Goal: Communication & Community: Answer question/provide support

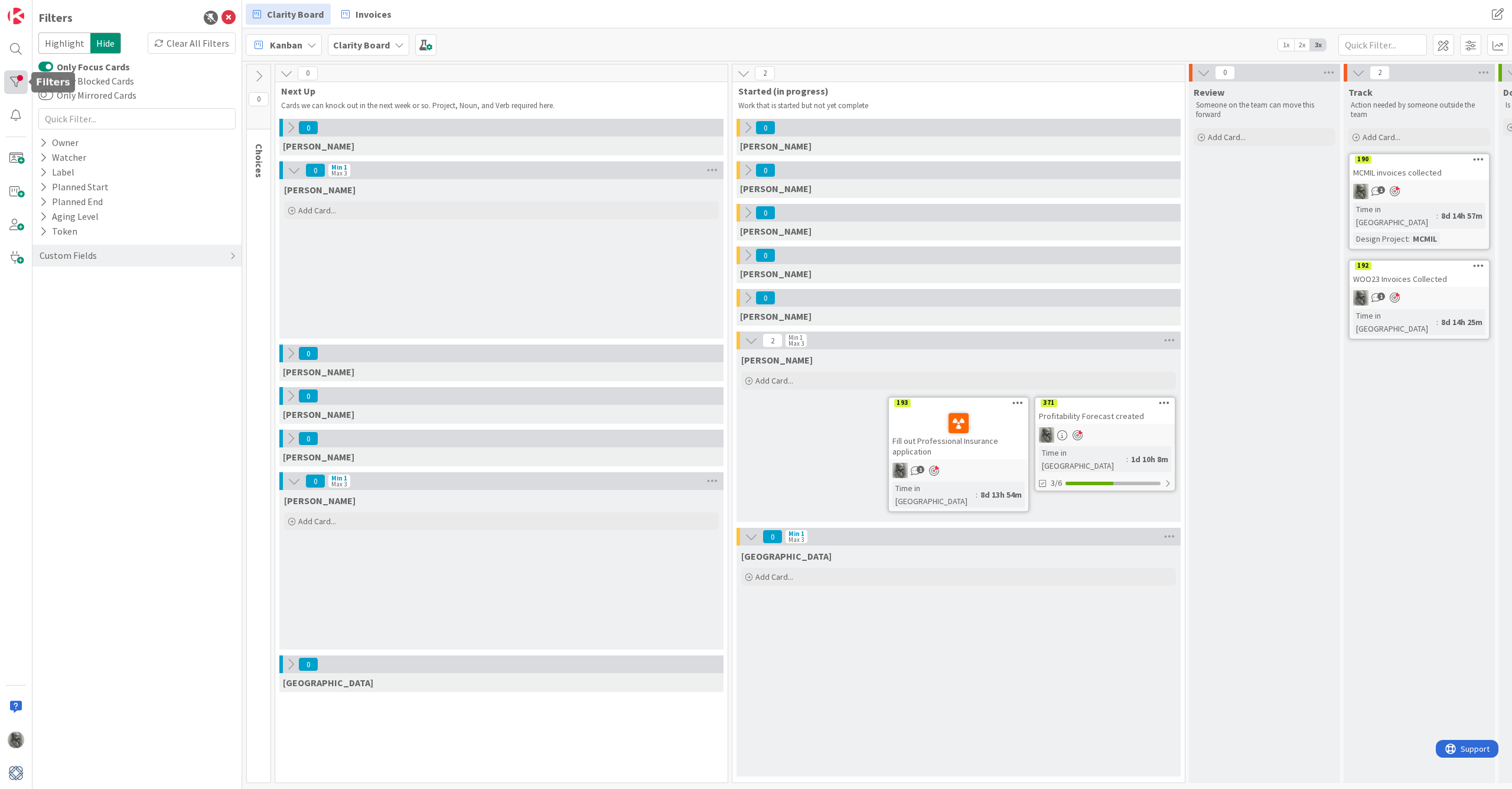
click at [23, 85] on div at bounding box center [16, 82] width 24 height 24
click at [14, 82] on div at bounding box center [16, 82] width 24 height 24
click at [46, 63] on button "Only Focus Cards" at bounding box center [45, 67] width 14 height 12
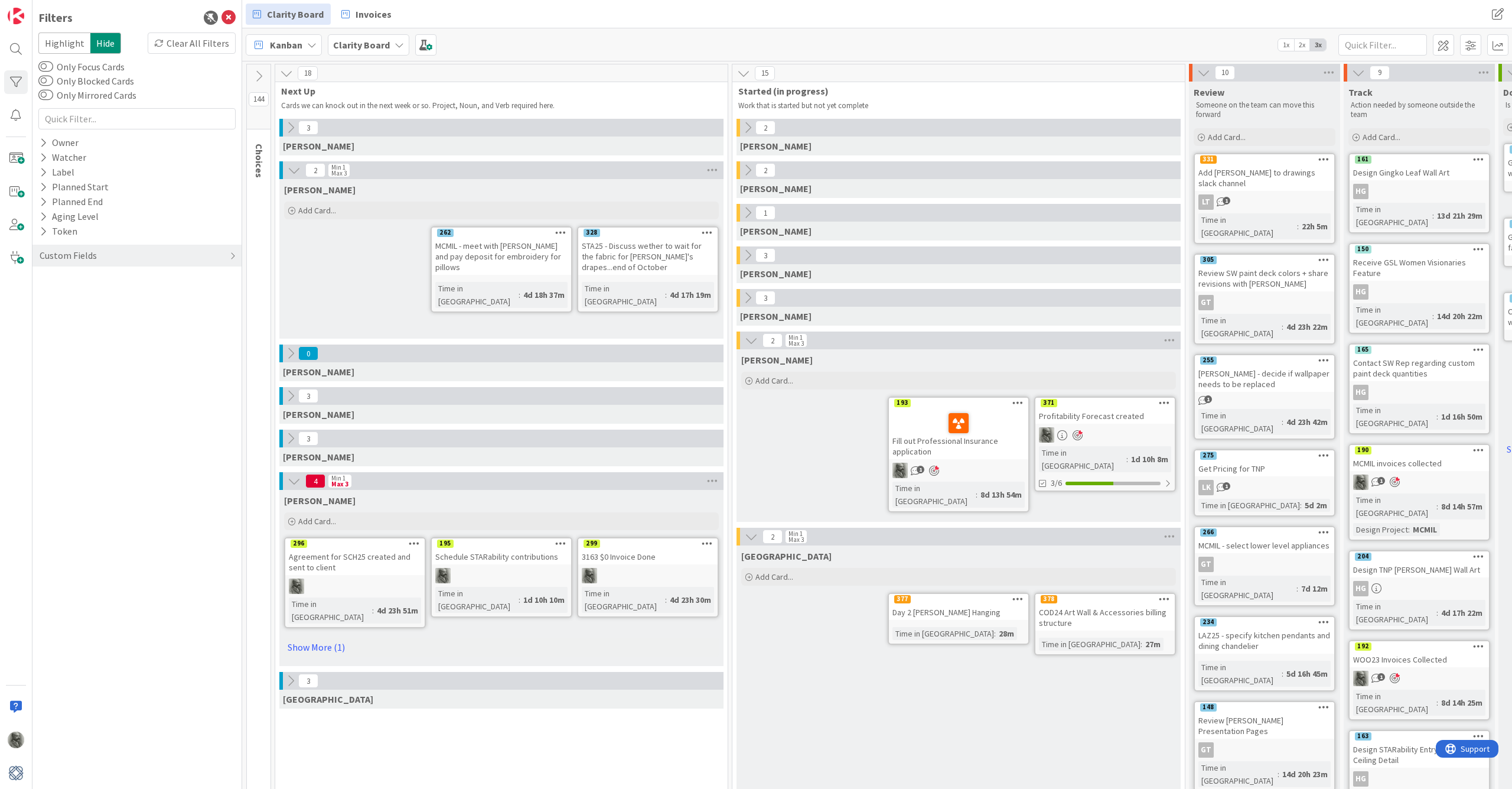
click at [746, 127] on icon at bounding box center [748, 128] width 13 height 13
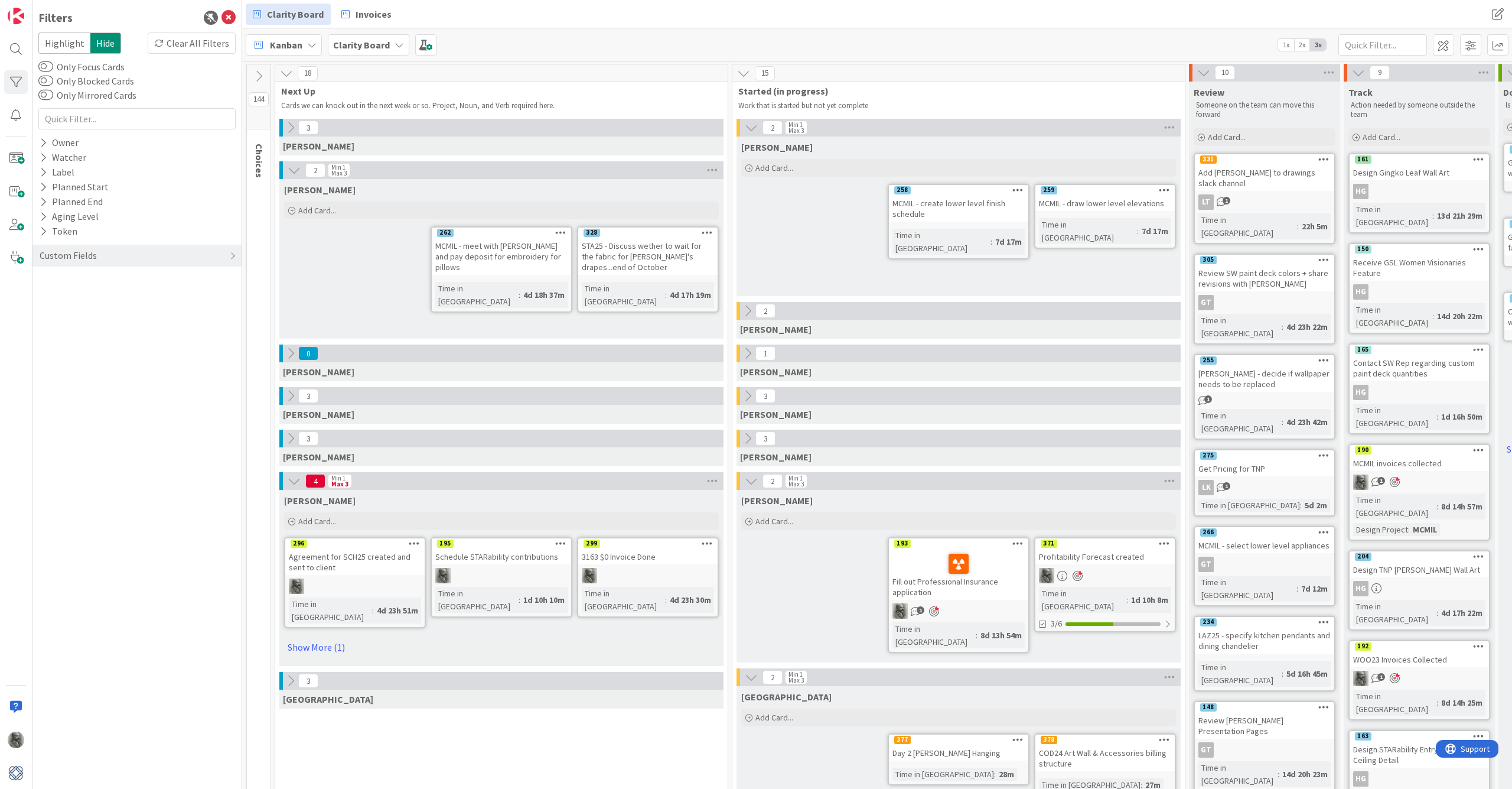
click at [746, 306] on icon at bounding box center [748, 311] width 13 height 13
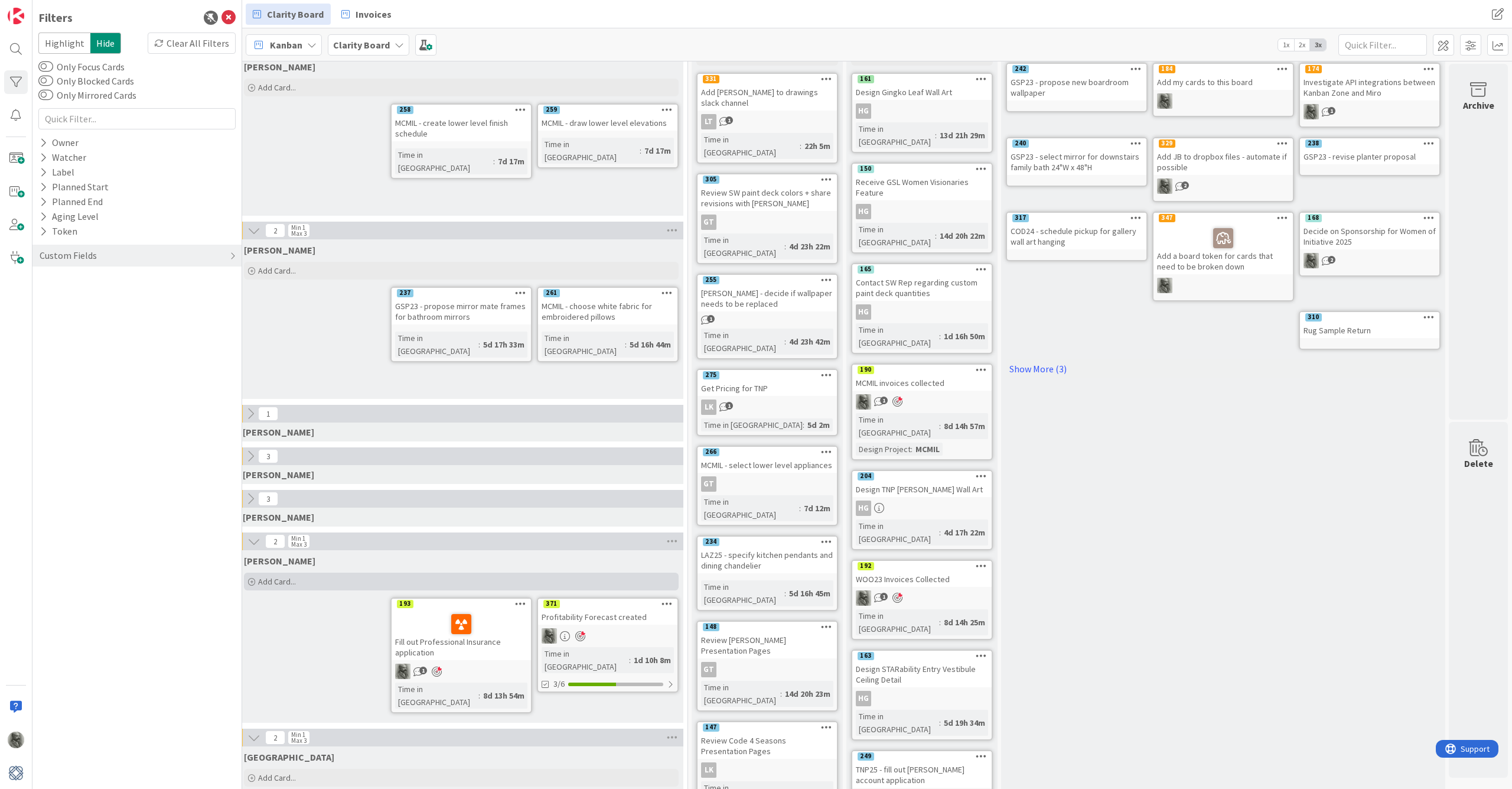
scroll to position [80, 497]
click at [892, 368] on link "Show More (3)" at bounding box center [1223, 368] width 434 height 19
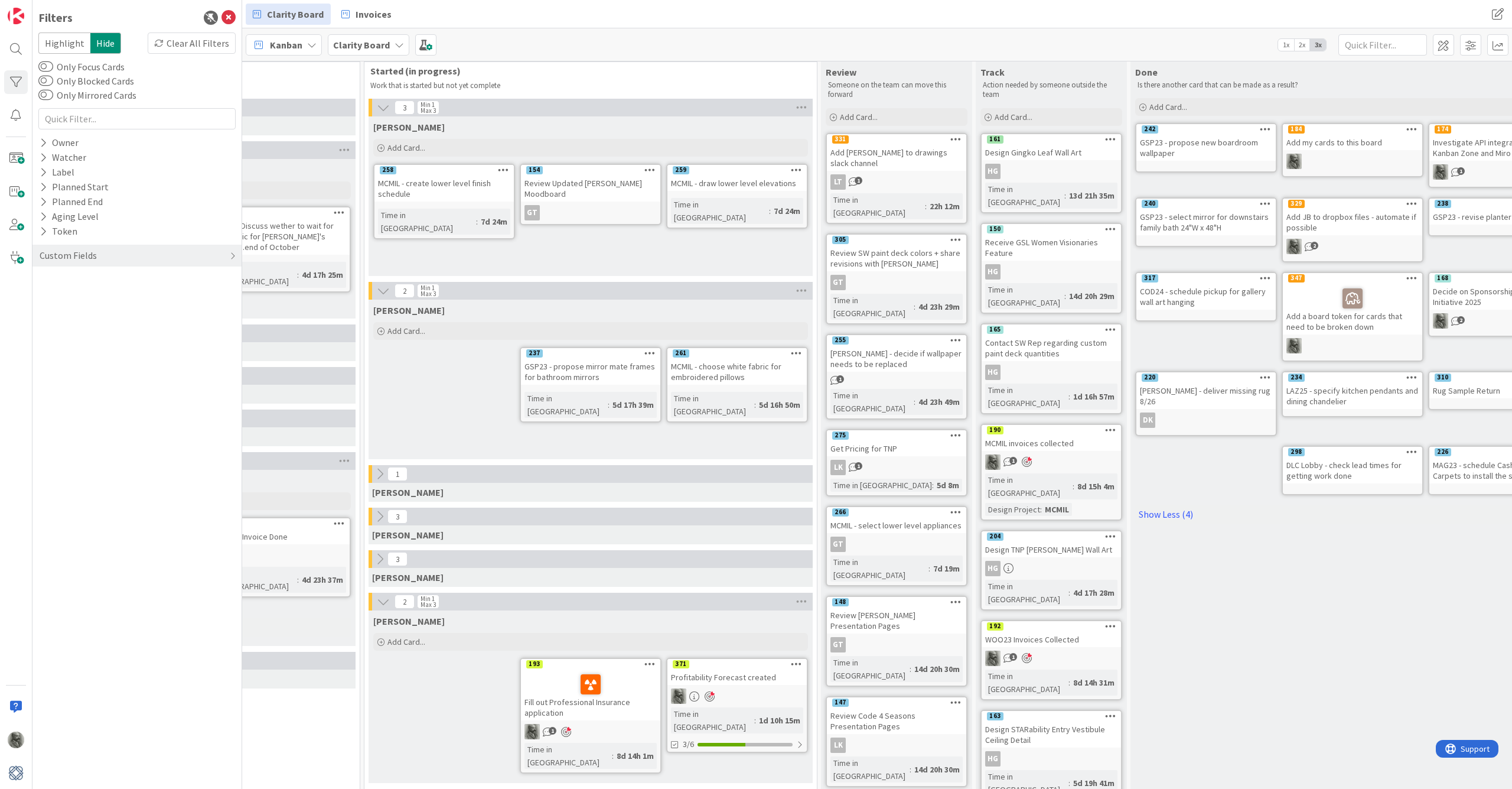
scroll to position [22, 368]
click at [378, 474] on icon at bounding box center [380, 472] width 13 height 13
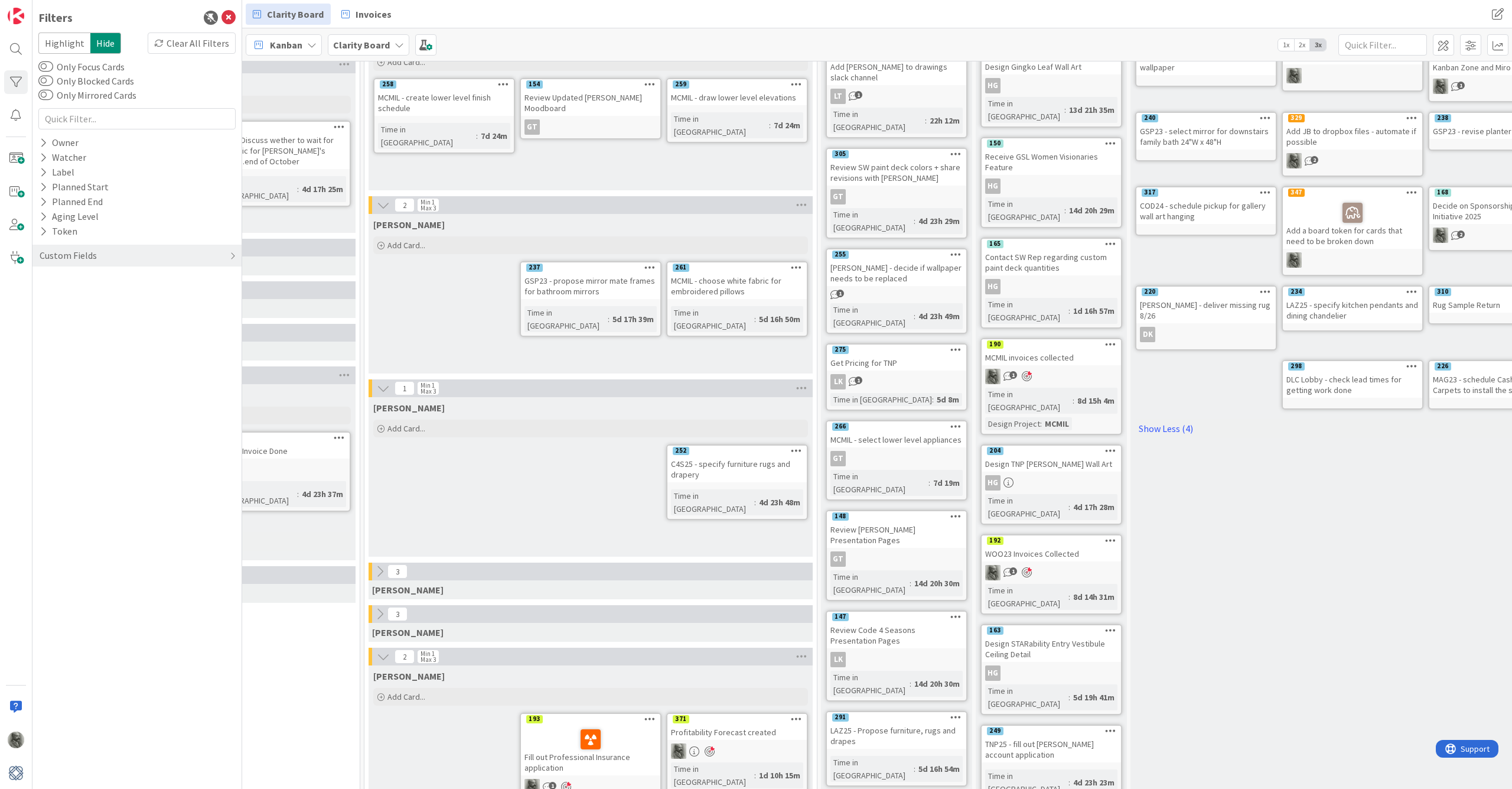
scroll to position [111, 368]
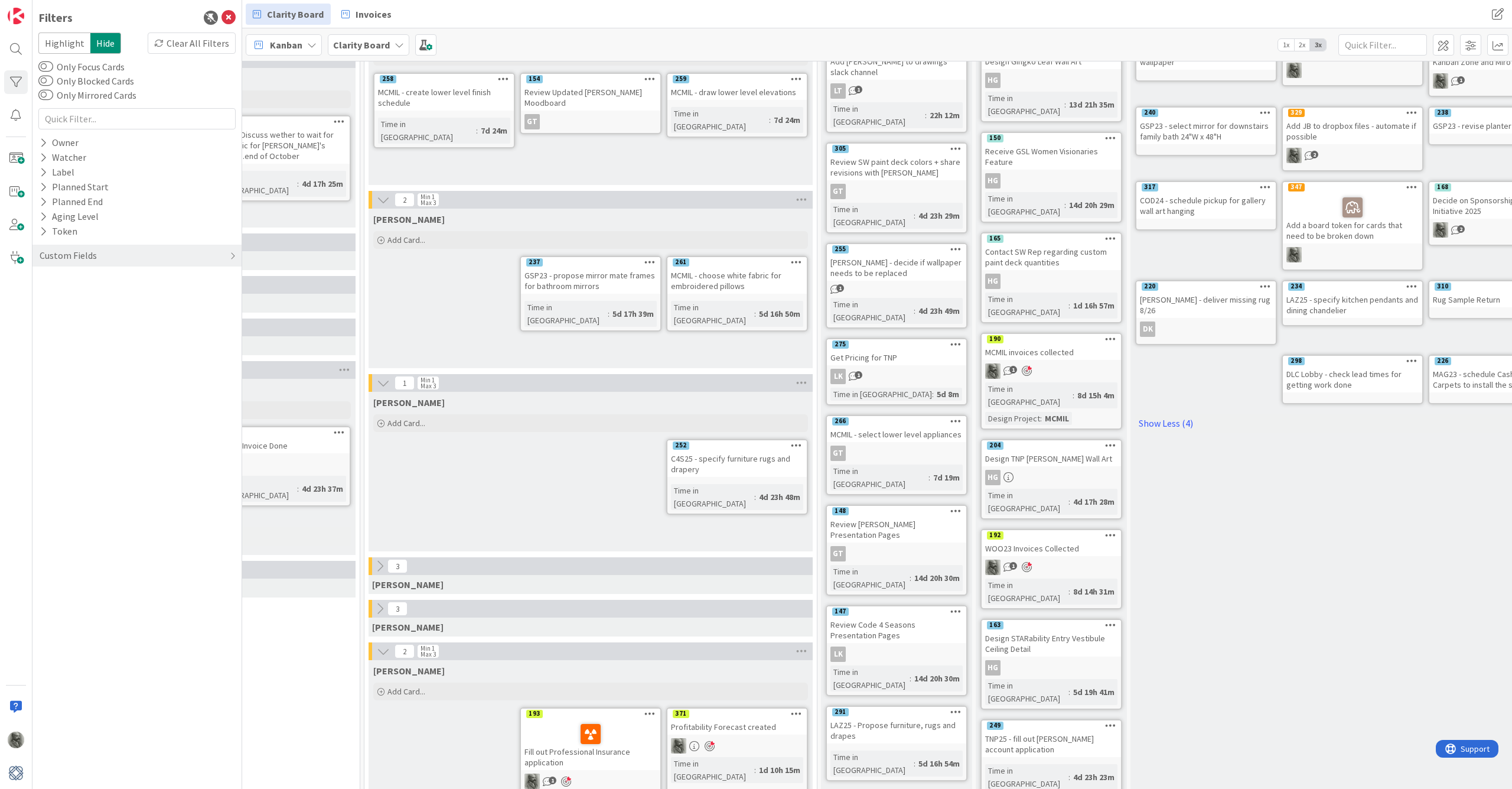
click at [380, 566] on icon at bounding box center [380, 566] width 13 height 13
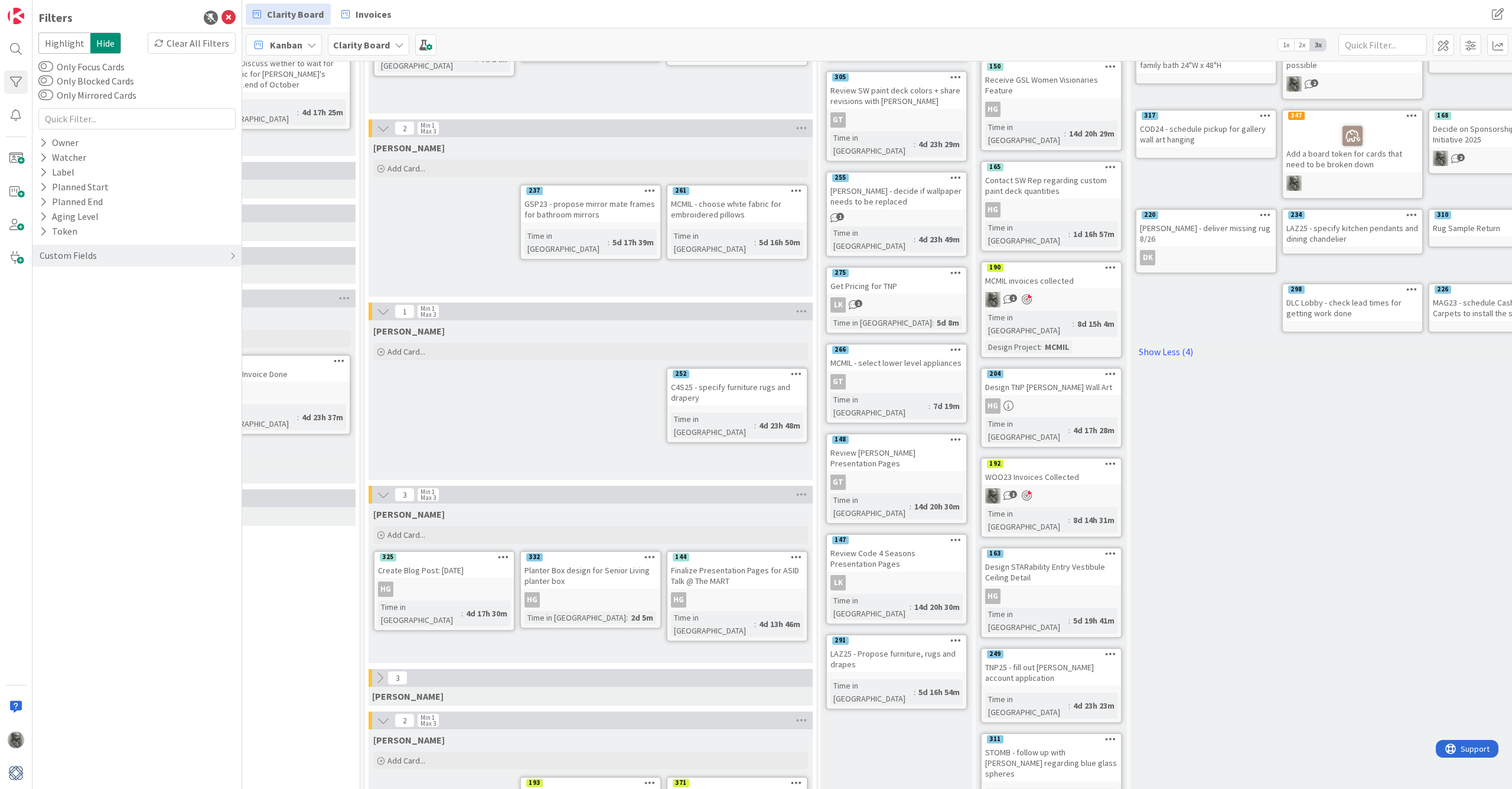
scroll to position [182, 369]
click at [379, 589] on icon at bounding box center [379, 678] width 13 height 13
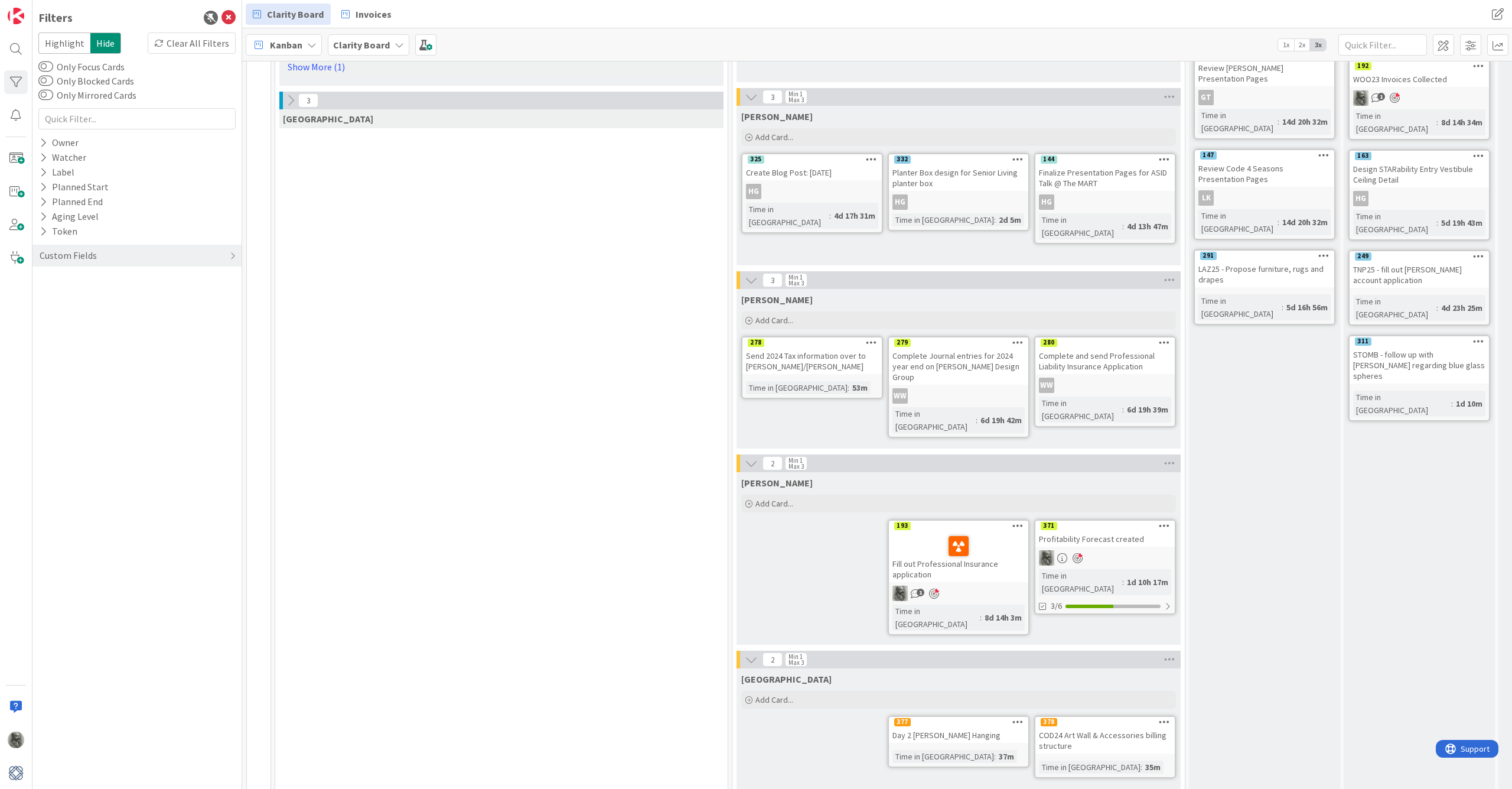
scroll to position [578, 0]
click at [290, 96] on icon at bounding box center [291, 103] width 13 height 13
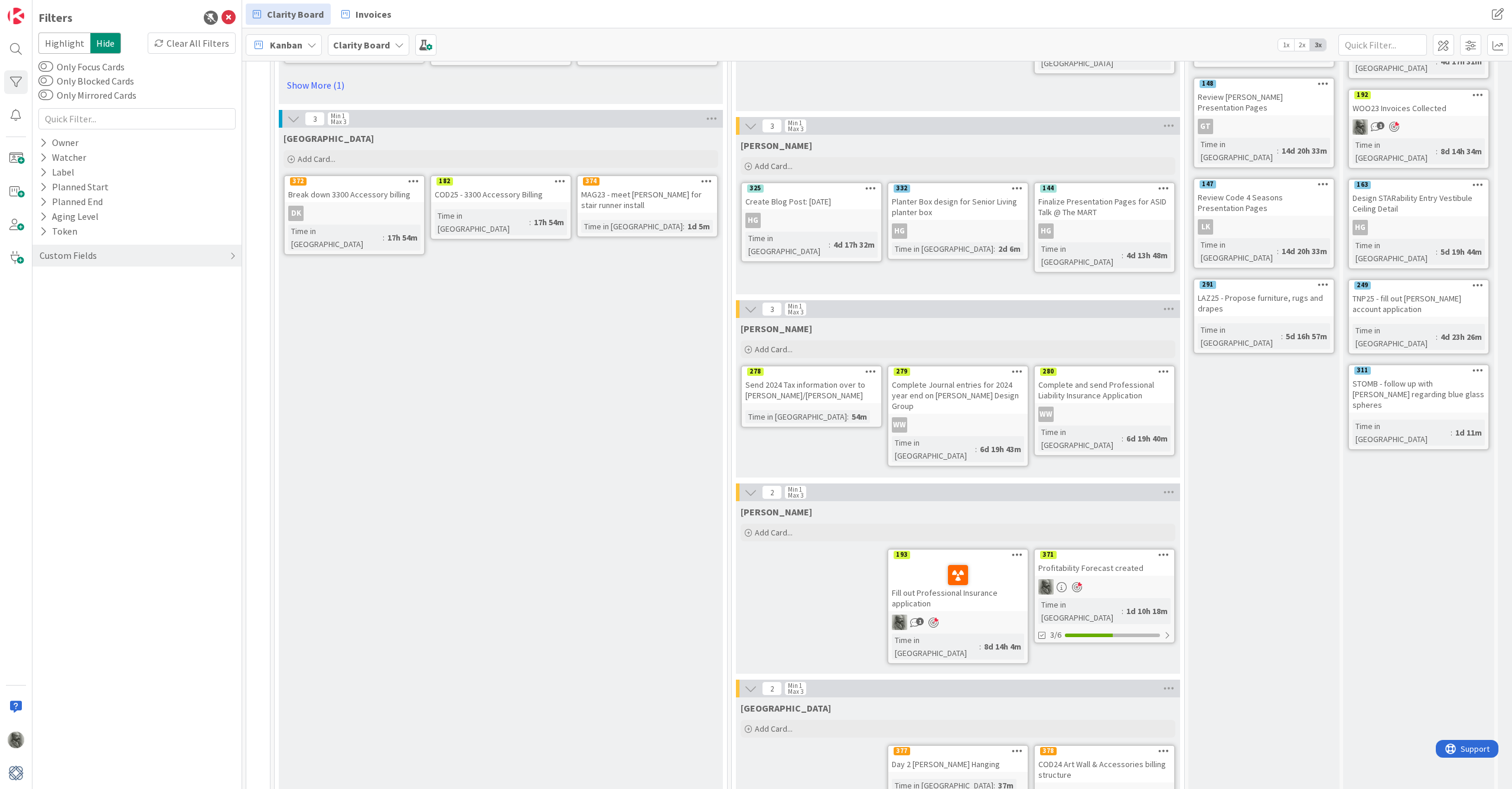
scroll to position [552, 1]
click at [892, 554] on icon at bounding box center [1163, 553] width 11 height 9
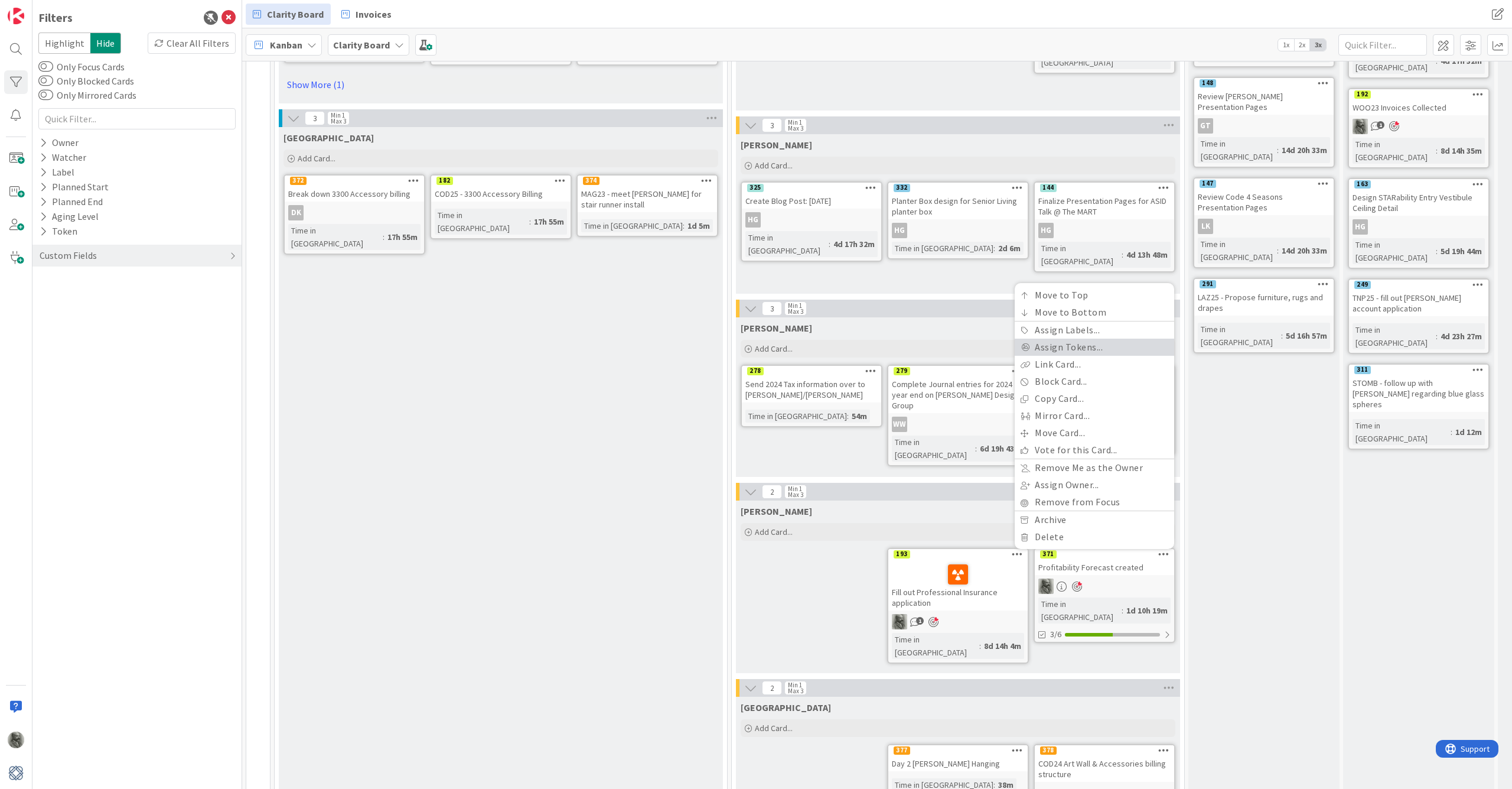
click at [892, 345] on link "Assign Tokens..." at bounding box center [1094, 347] width 159 height 17
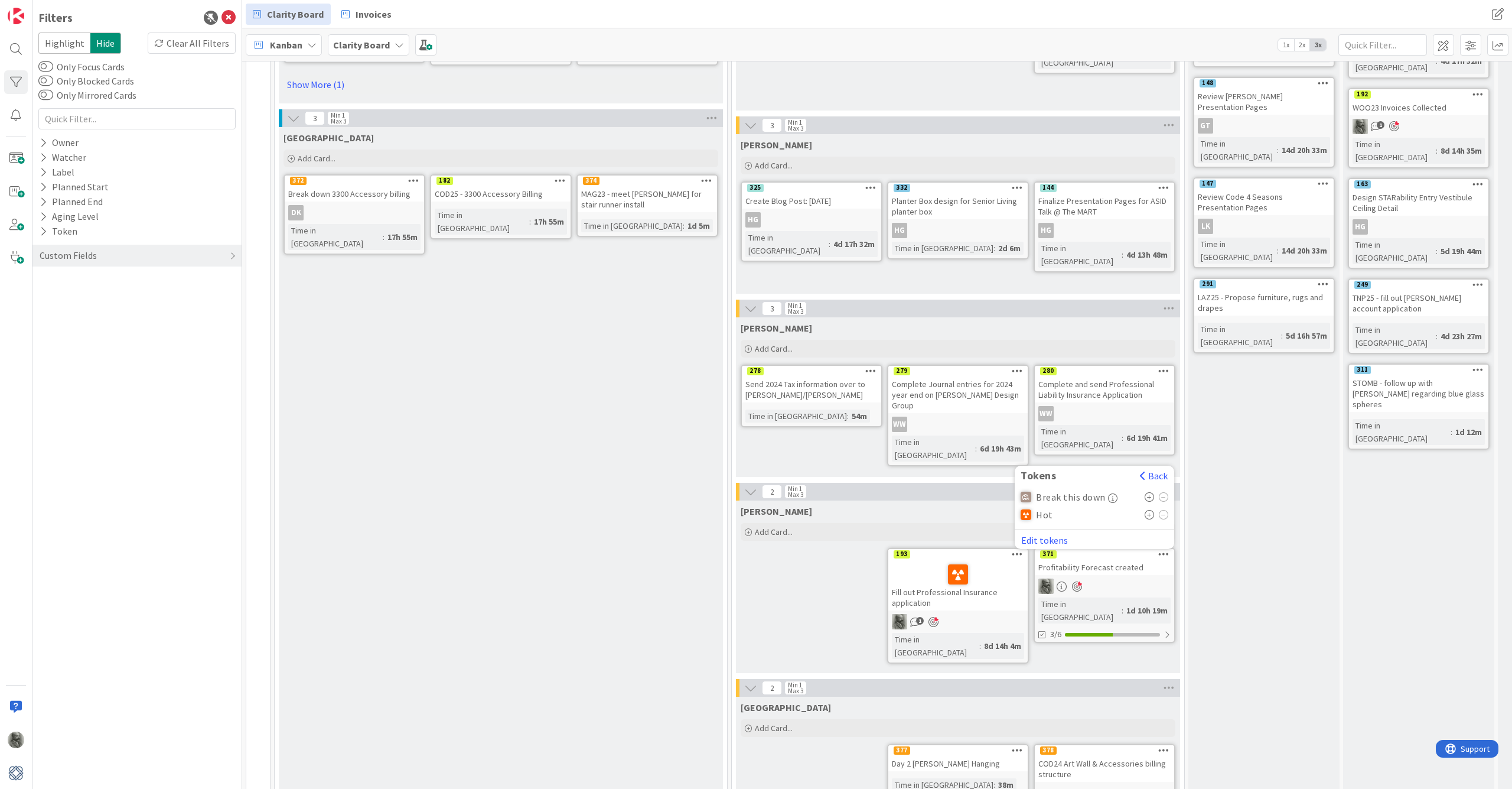
click at [892, 515] on div "Hot" at bounding box center [1094, 514] width 147 height 18
click at [892, 512] on icon at bounding box center [1149, 514] width 10 height 9
click at [821, 589] on div "[PERSON_NAME] Add Card... 371 Tokens Back Break this down Hot ( 1 ) Edit tokens…" at bounding box center [958, 589] width 444 height 177
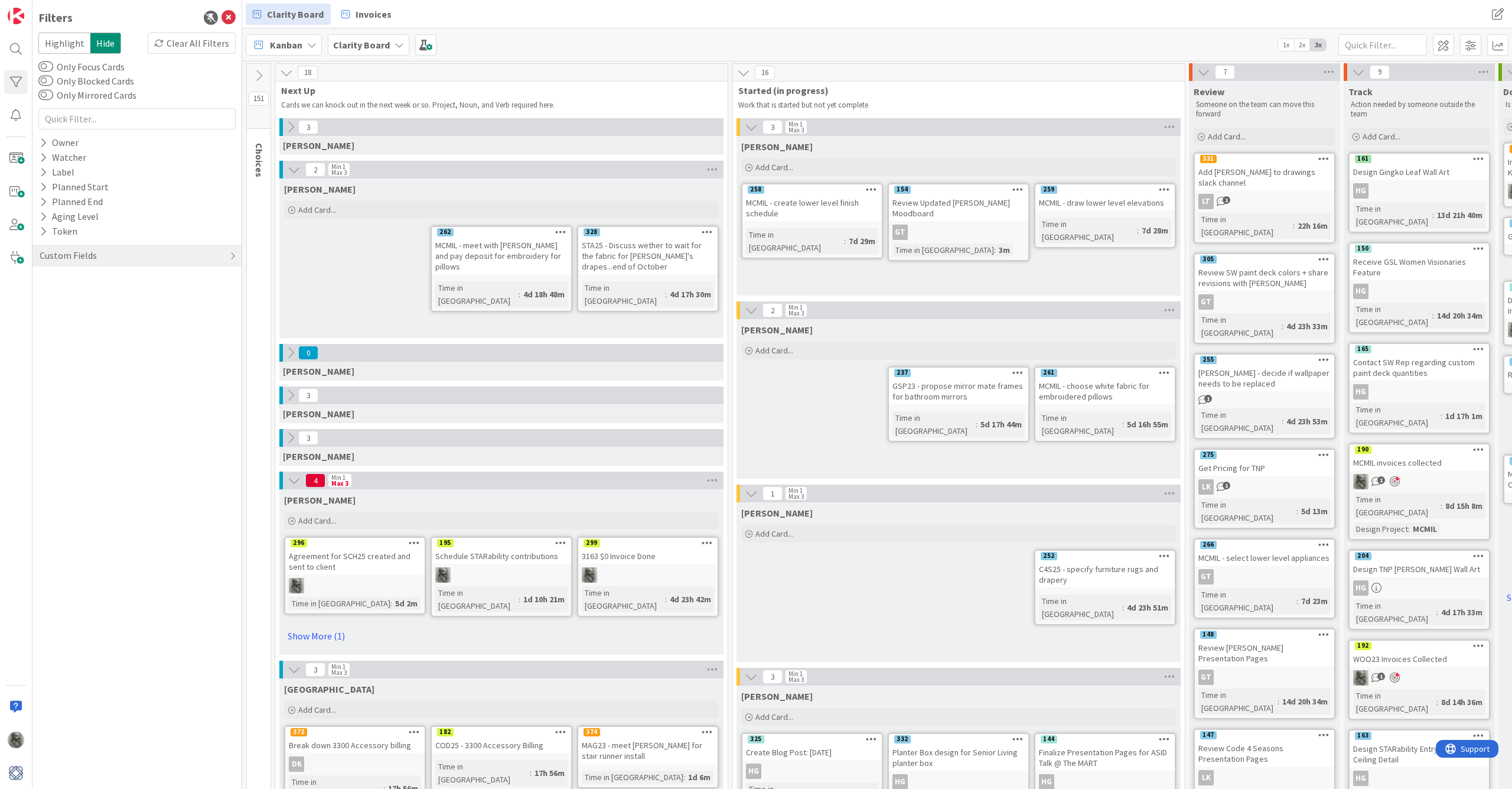
scroll to position [1, 0]
click at [295, 479] on icon at bounding box center [294, 480] width 13 height 13
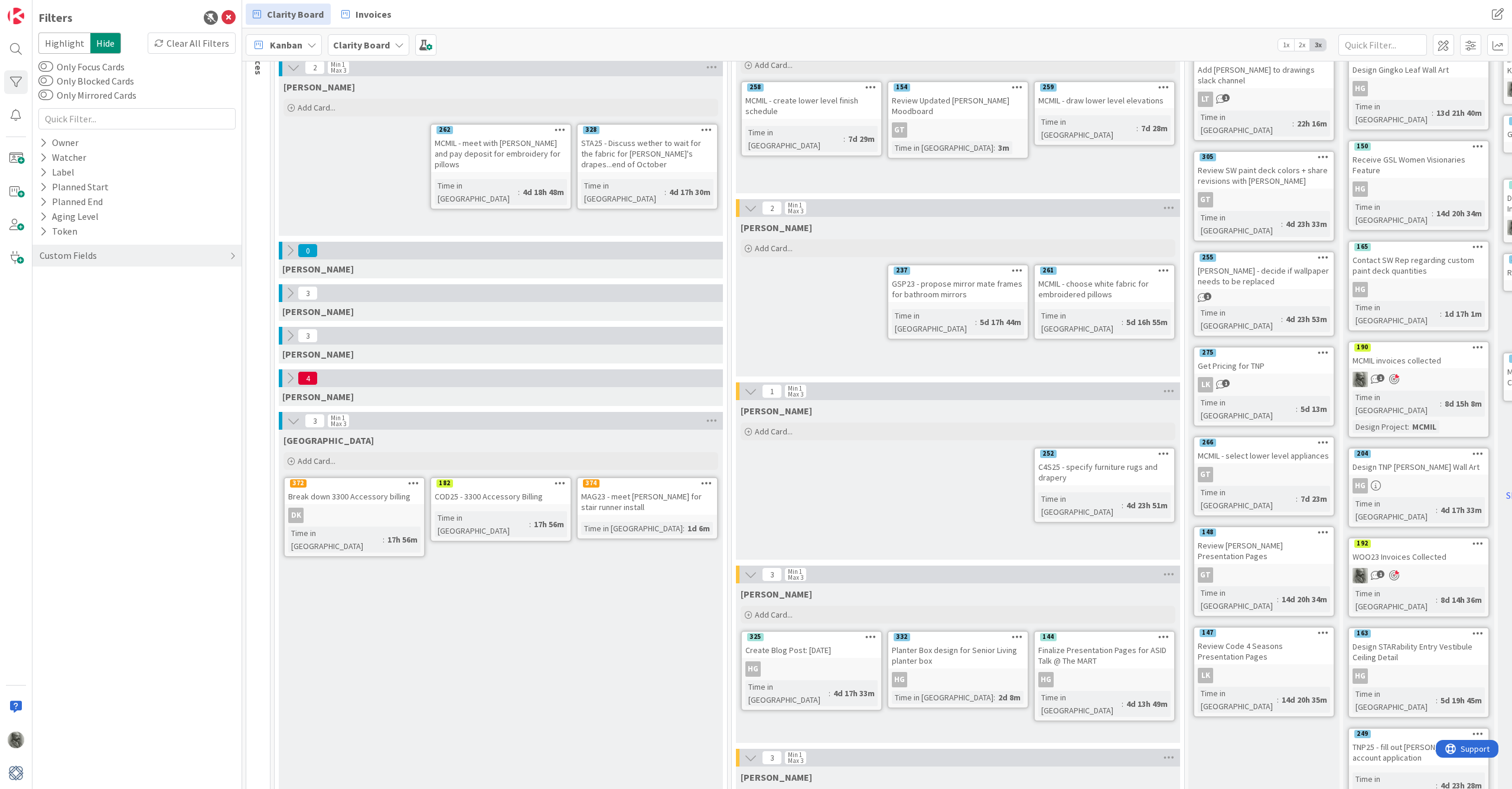
scroll to position [103, 0]
click at [290, 378] on icon at bounding box center [291, 378] width 13 height 13
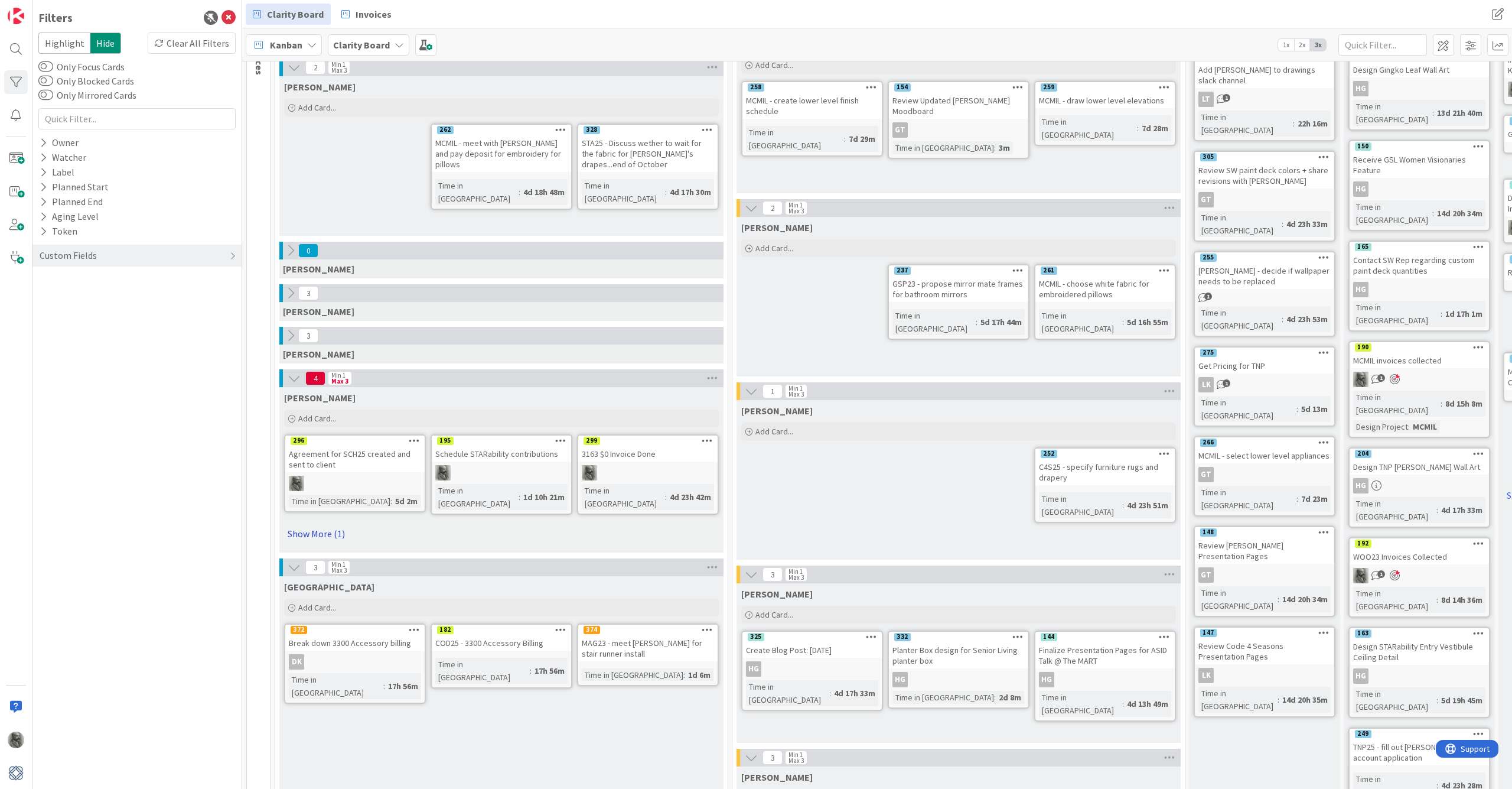
click at [307, 530] on link "Show More (1)" at bounding box center [502, 533] width 434 height 19
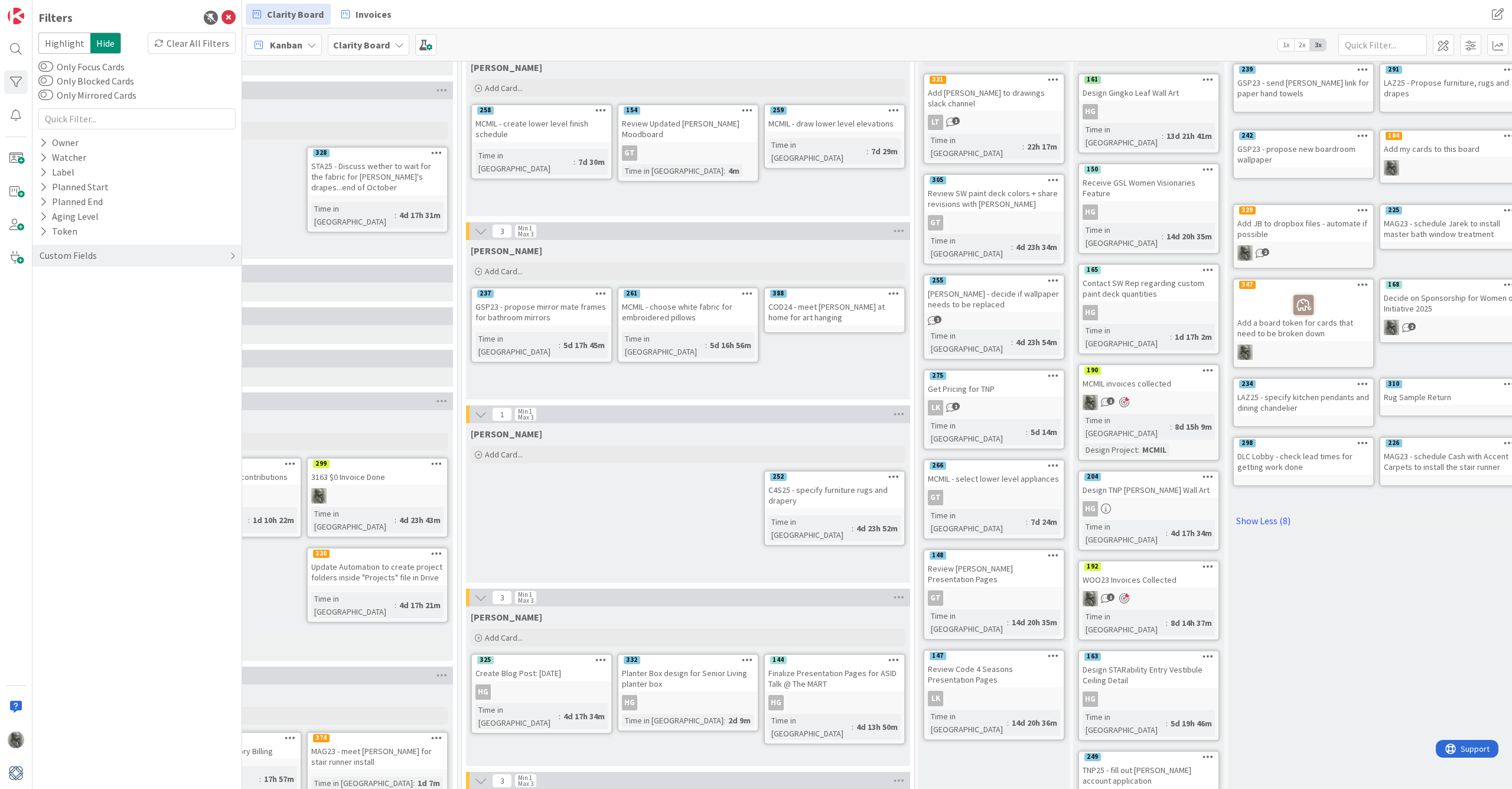
scroll to position [79, 271]
click at [892, 572] on div "WOO23 Invoices Collected" at bounding box center [1148, 580] width 140 height 15
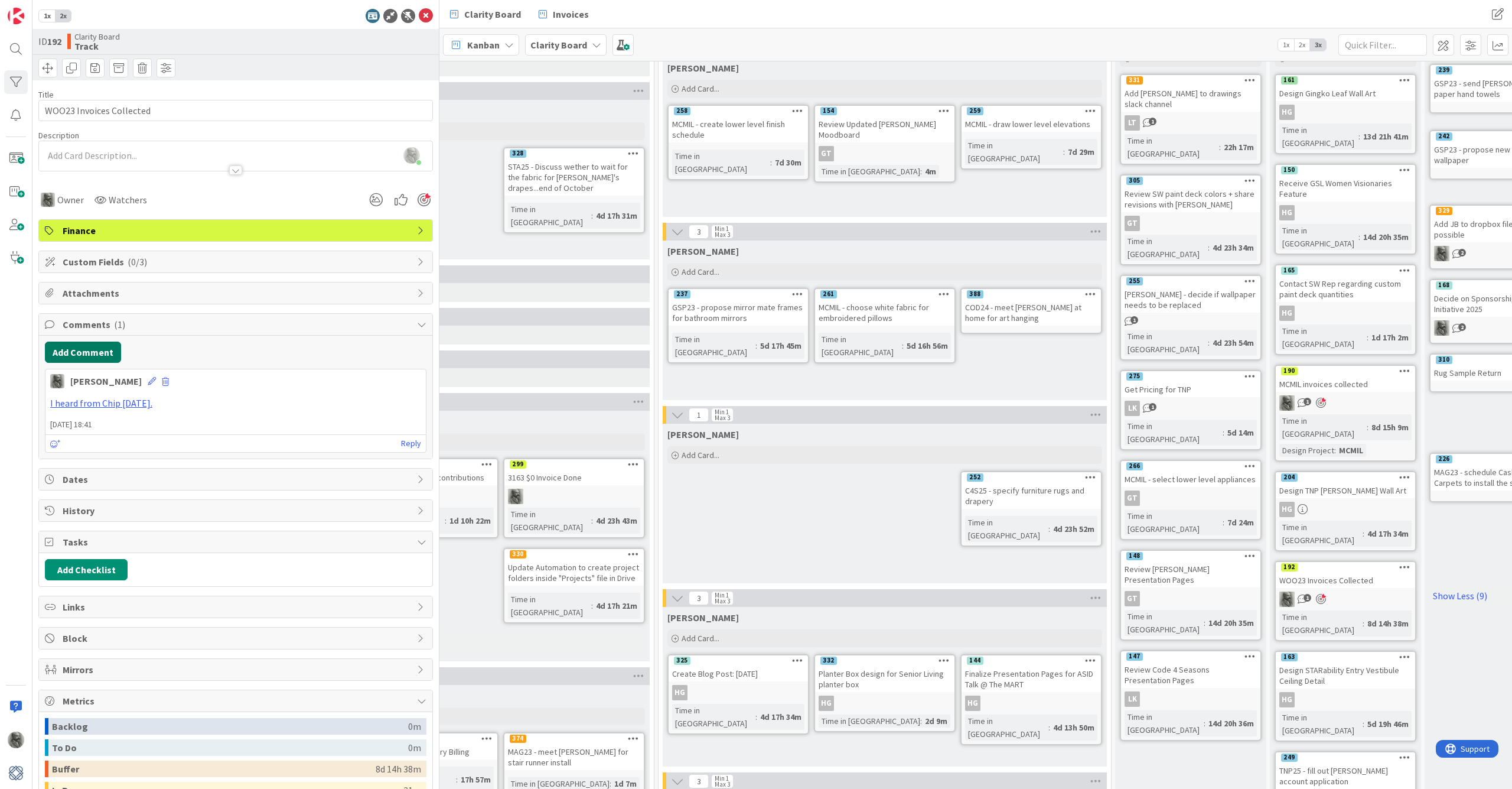
click at [86, 353] on button "Add Comment" at bounding box center [83, 352] width 76 height 21
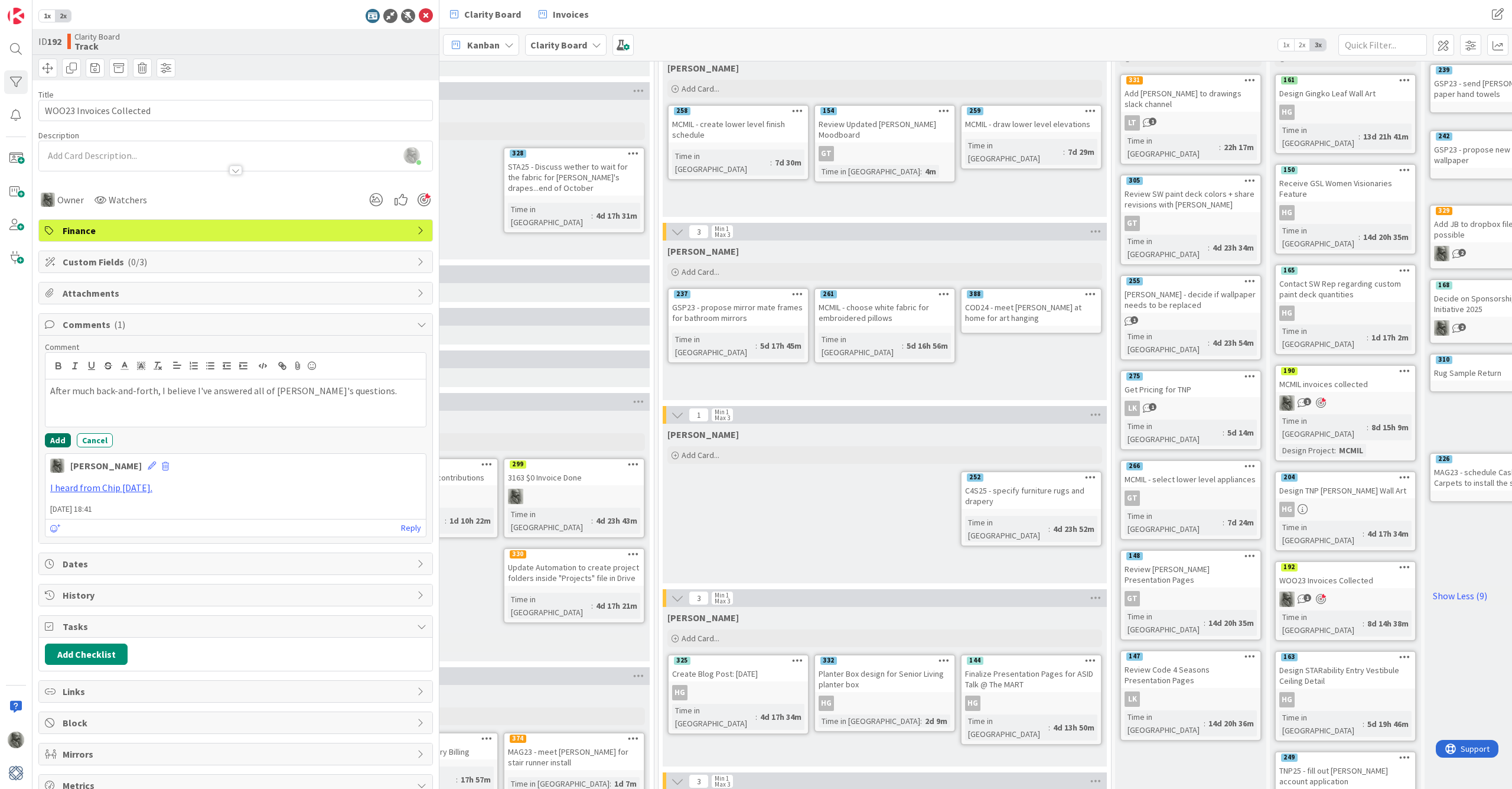
click at [56, 439] on button "Add" at bounding box center [57, 441] width 26 height 14
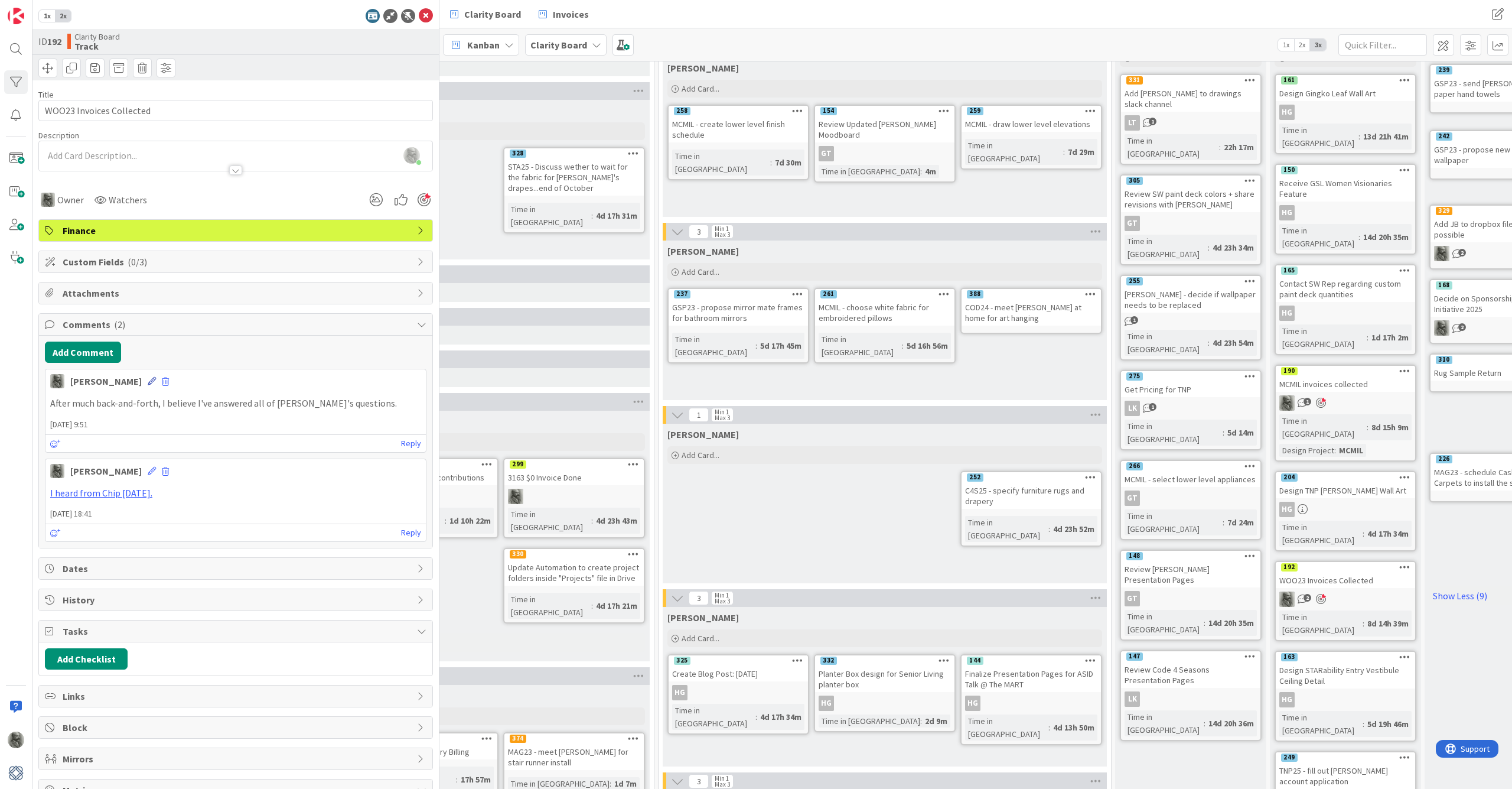
click at [147, 379] on icon at bounding box center [151, 381] width 9 height 9
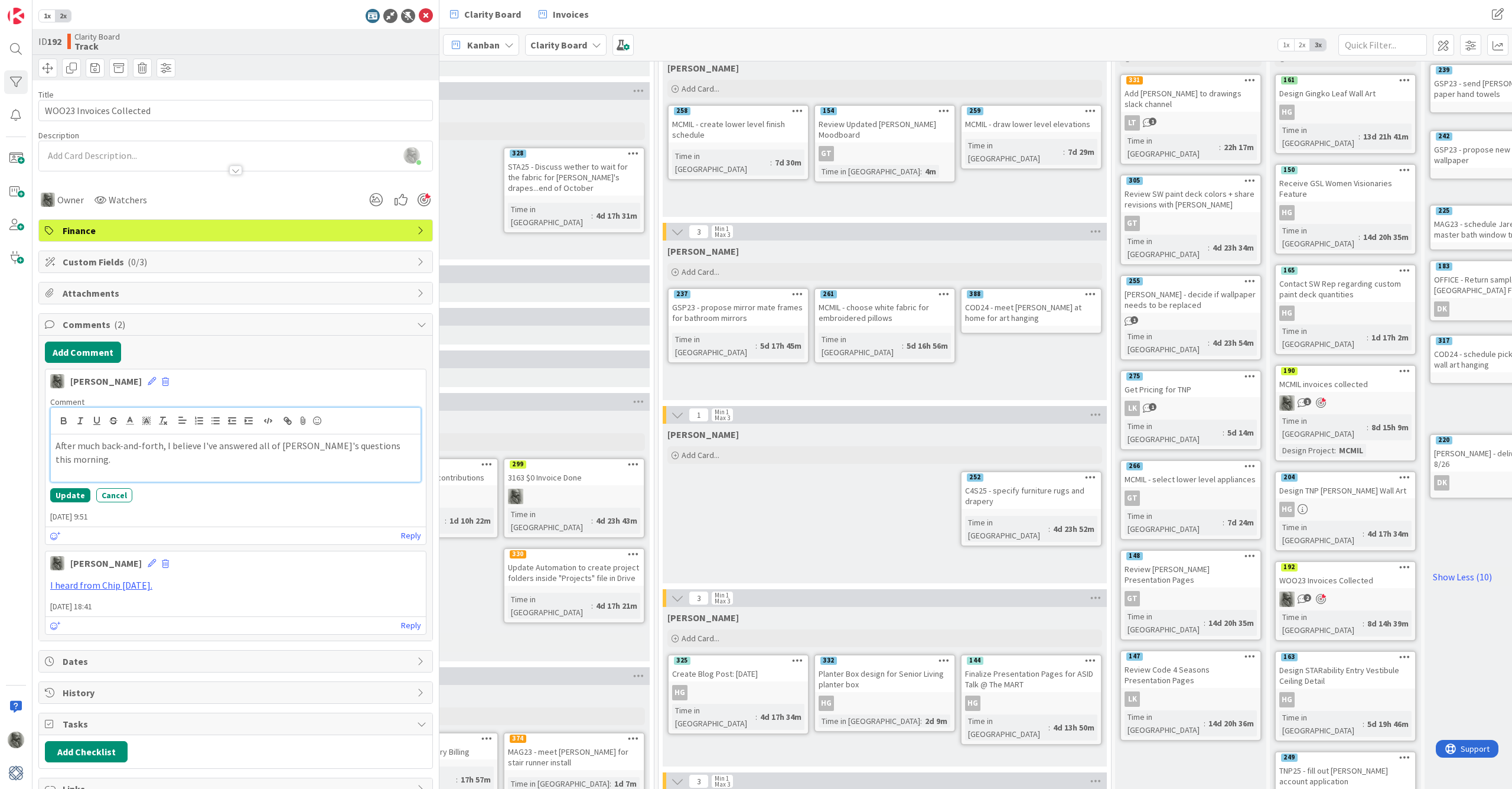
click at [158, 447] on p "After much back-and-forth, I believe I've answered all of [PERSON_NAME]'s quest…" at bounding box center [235, 452] width 360 height 26
click at [315, 457] on p "After much back-and-forth with [PERSON_NAME] and a quick review with [PERSON_NA…" at bounding box center [235, 459] width 360 height 40
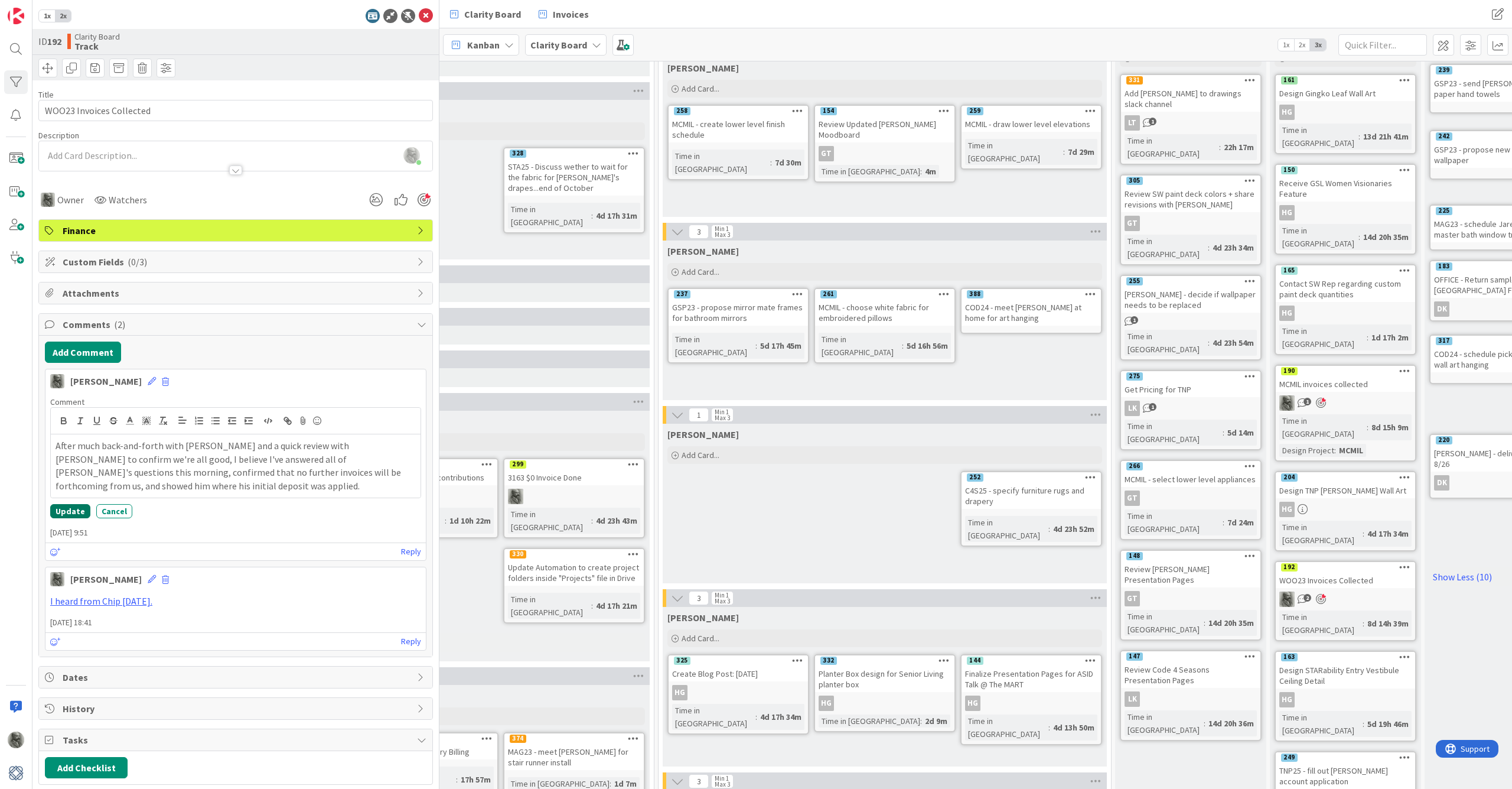
click at [70, 504] on button "Update" at bounding box center [70, 511] width 40 height 14
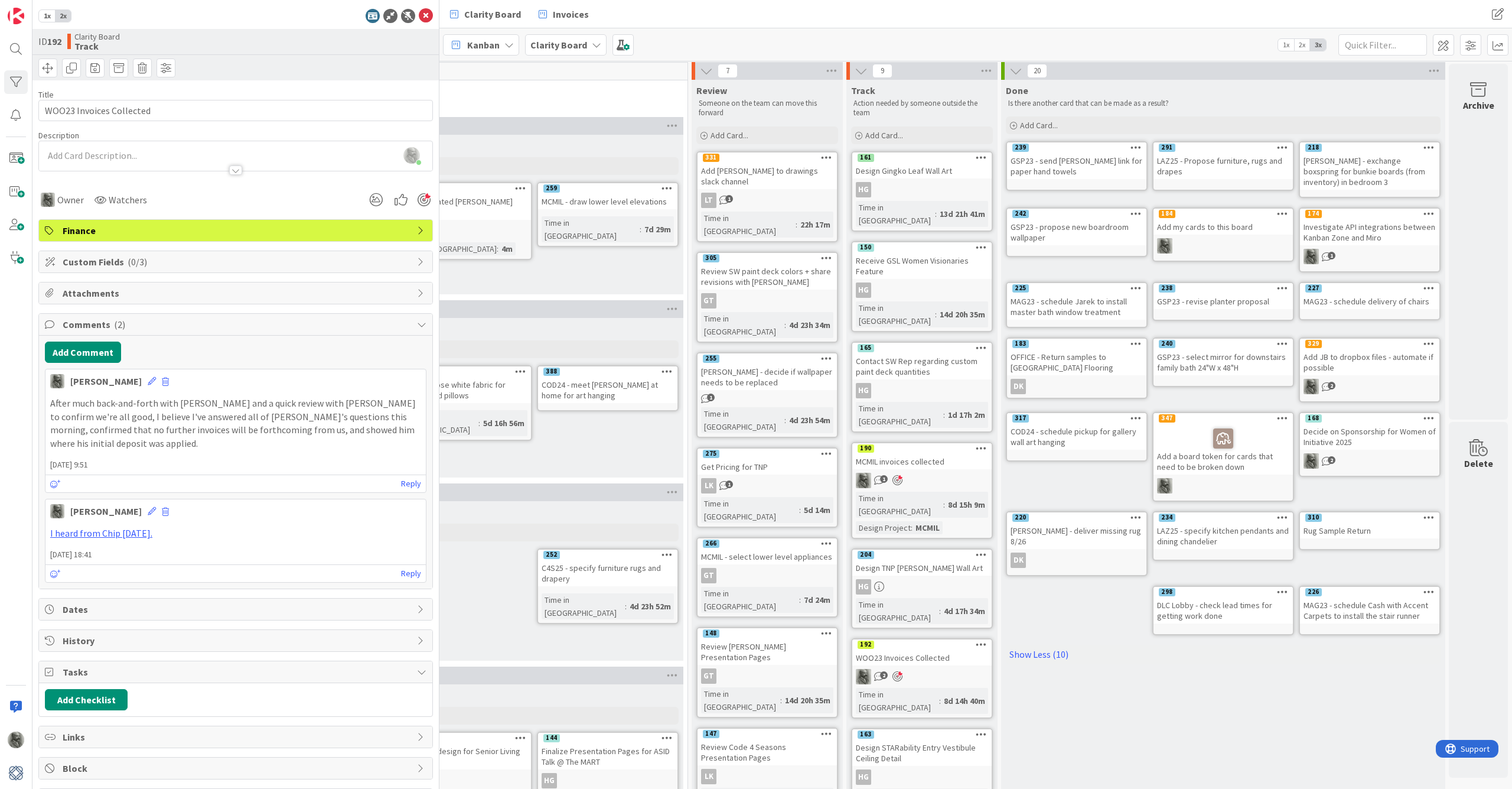
scroll to position [2, 694]
click at [19, 82] on div at bounding box center [16, 82] width 24 height 24
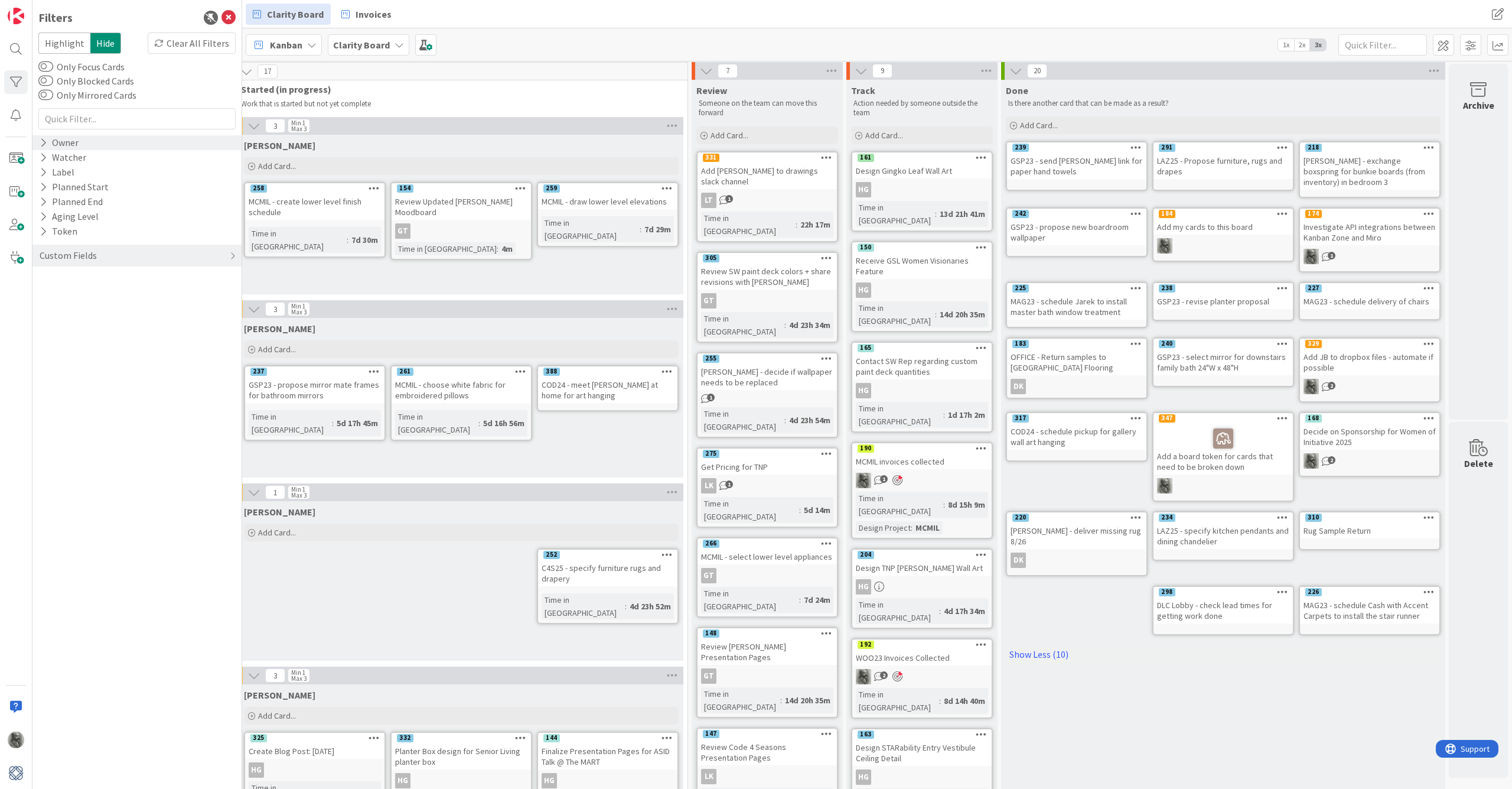
click at [46, 141] on icon at bounding box center [43, 142] width 8 height 10
click at [45, 236] on icon at bounding box center [45, 237] width 9 height 9
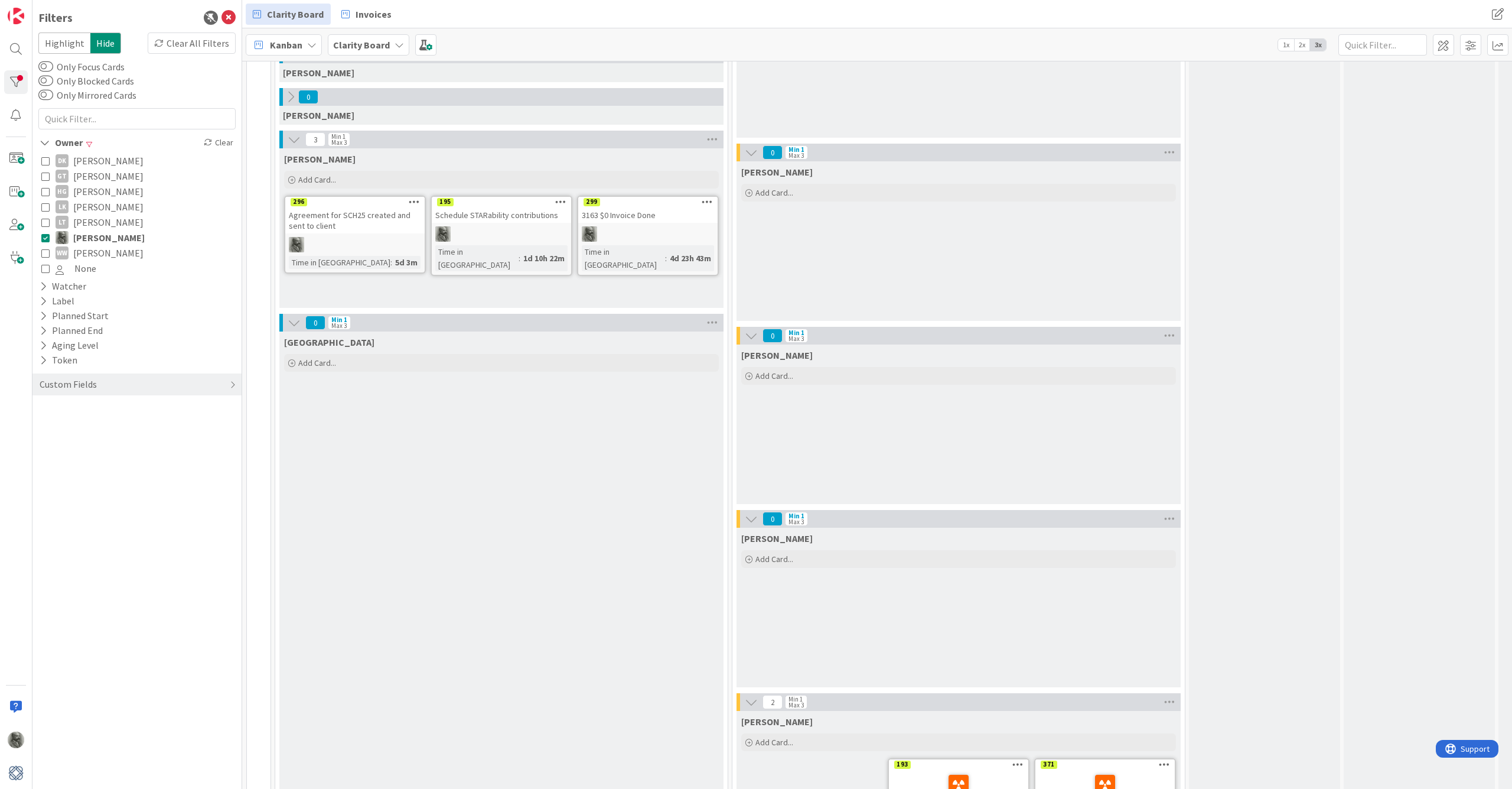
scroll to position [303, 0]
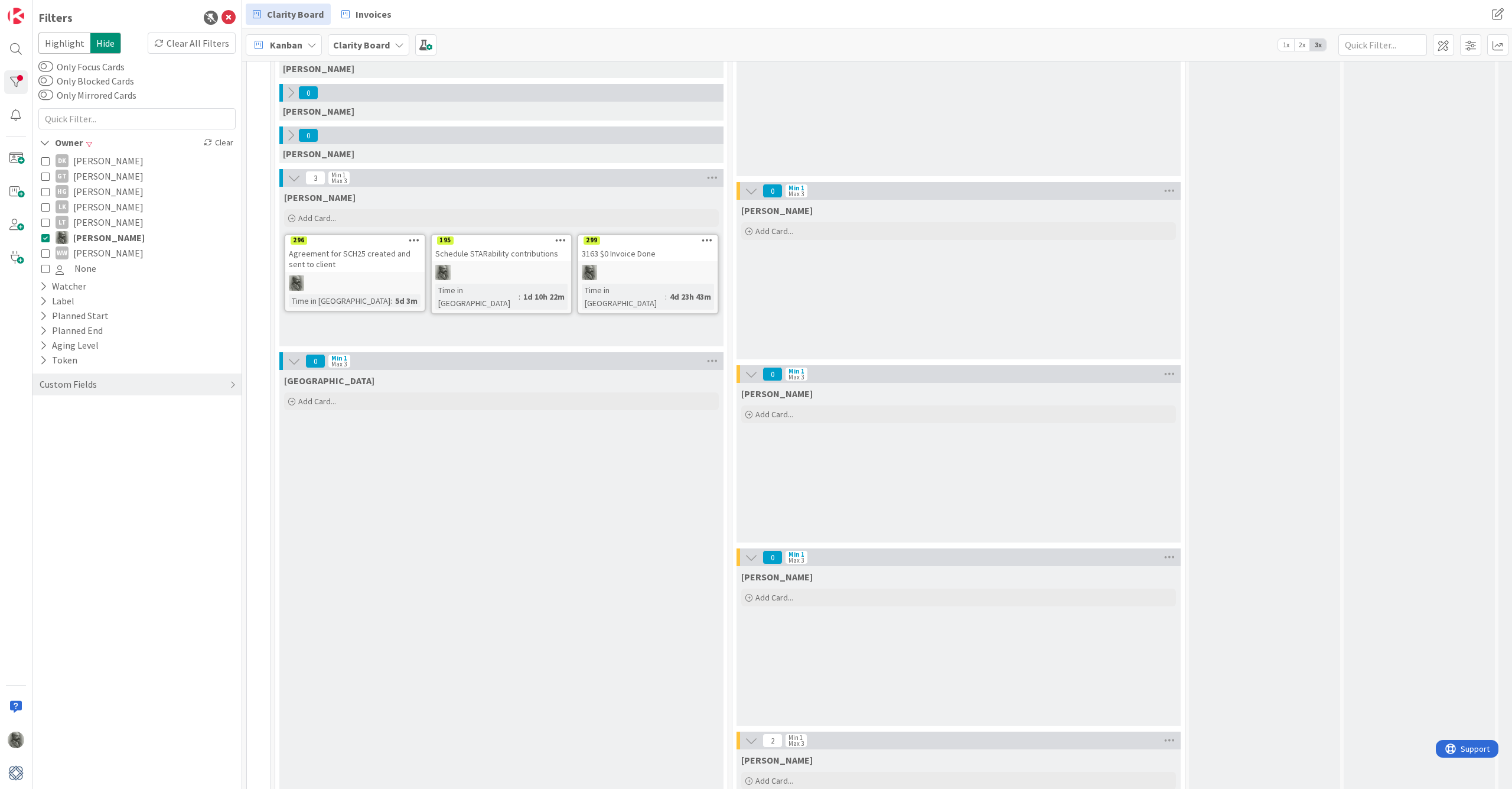
click at [414, 237] on icon at bounding box center [414, 240] width 11 height 9
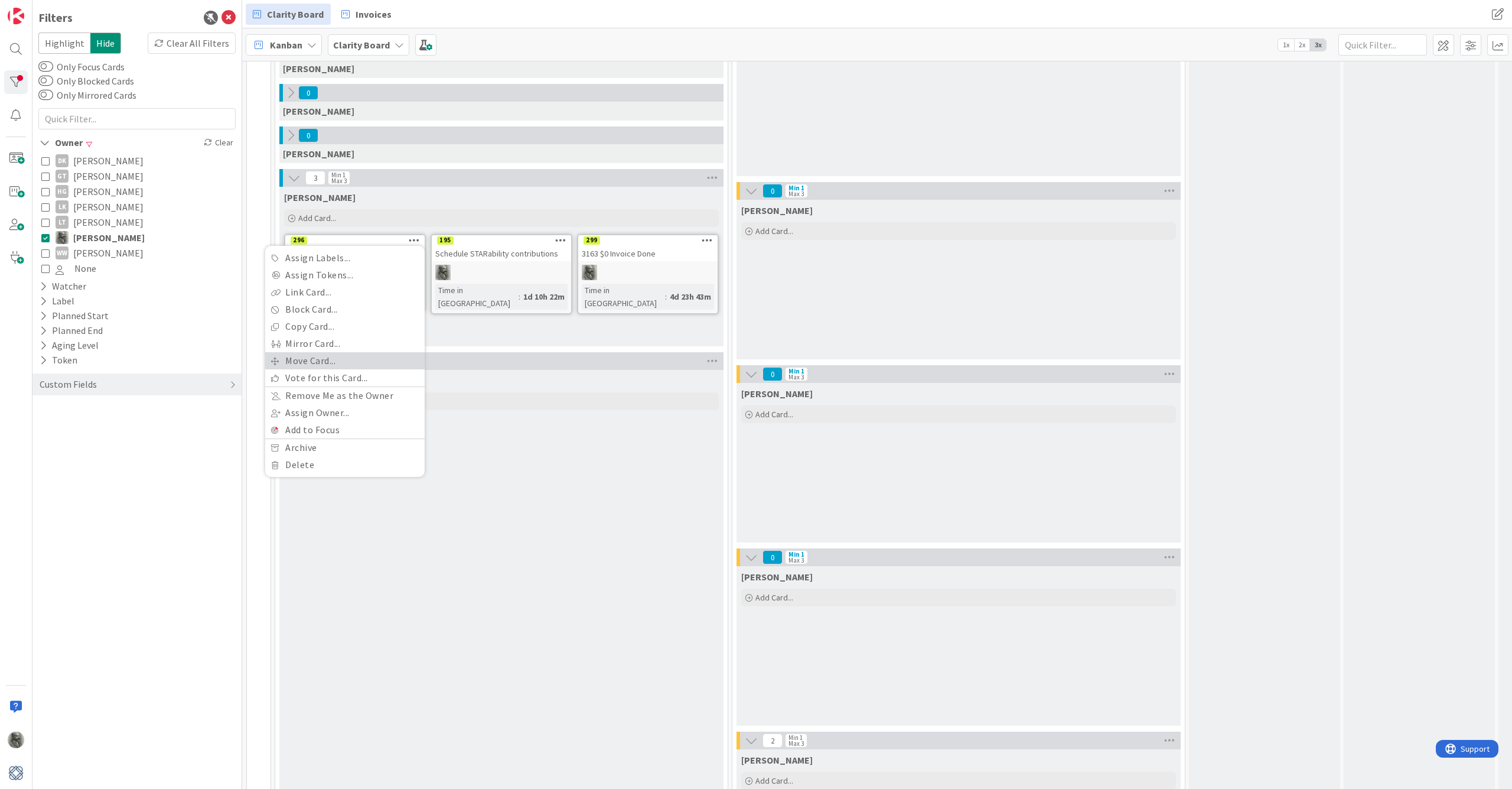
click at [334, 357] on link "Move Card..." at bounding box center [345, 361] width 159 height 17
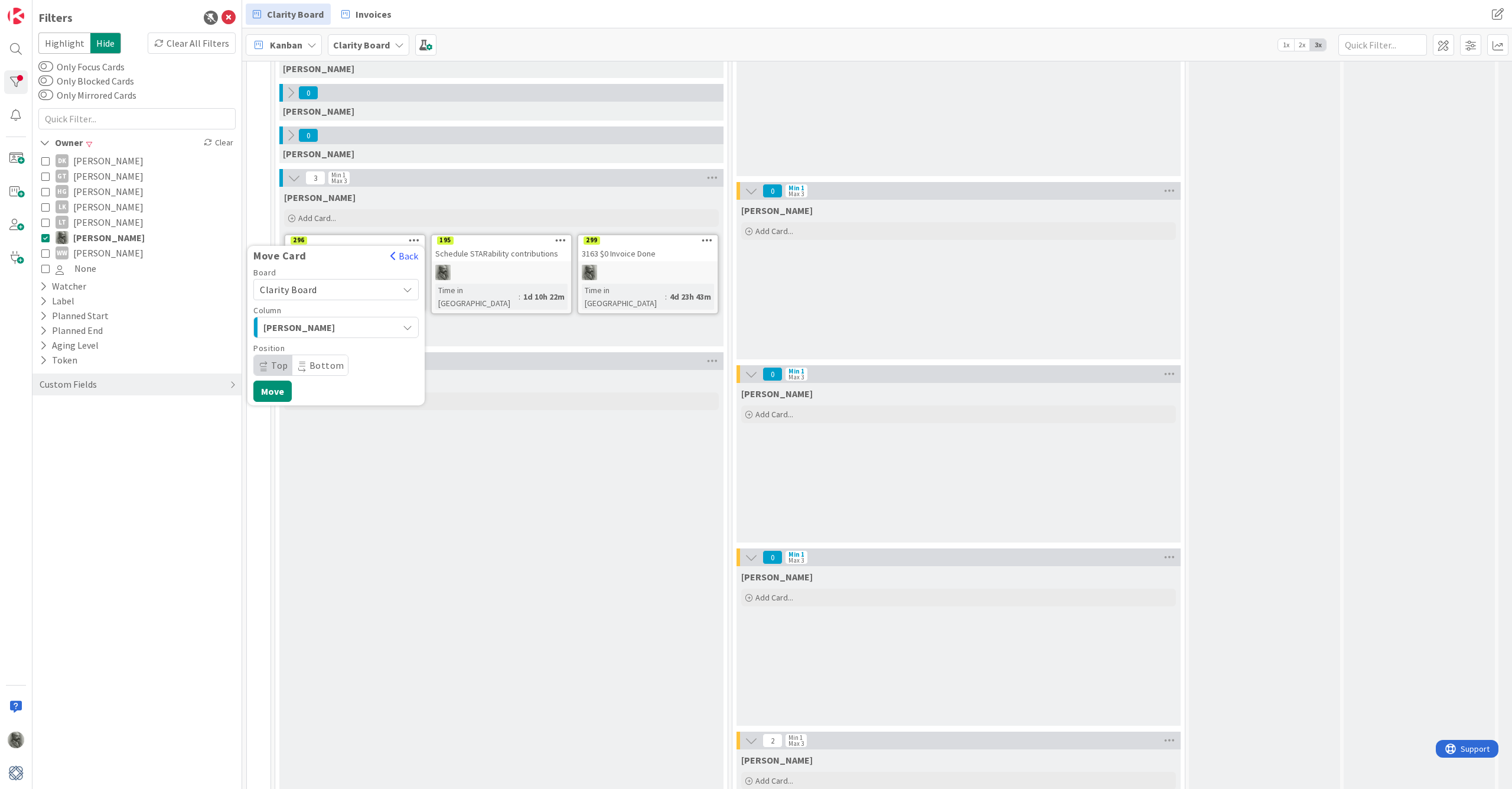
click at [273, 368] on span "Top" at bounding box center [280, 365] width 17 height 12
click at [270, 364] on span "Top" at bounding box center [273, 365] width 38 height 20
click at [273, 387] on button "Move" at bounding box center [273, 391] width 38 height 21
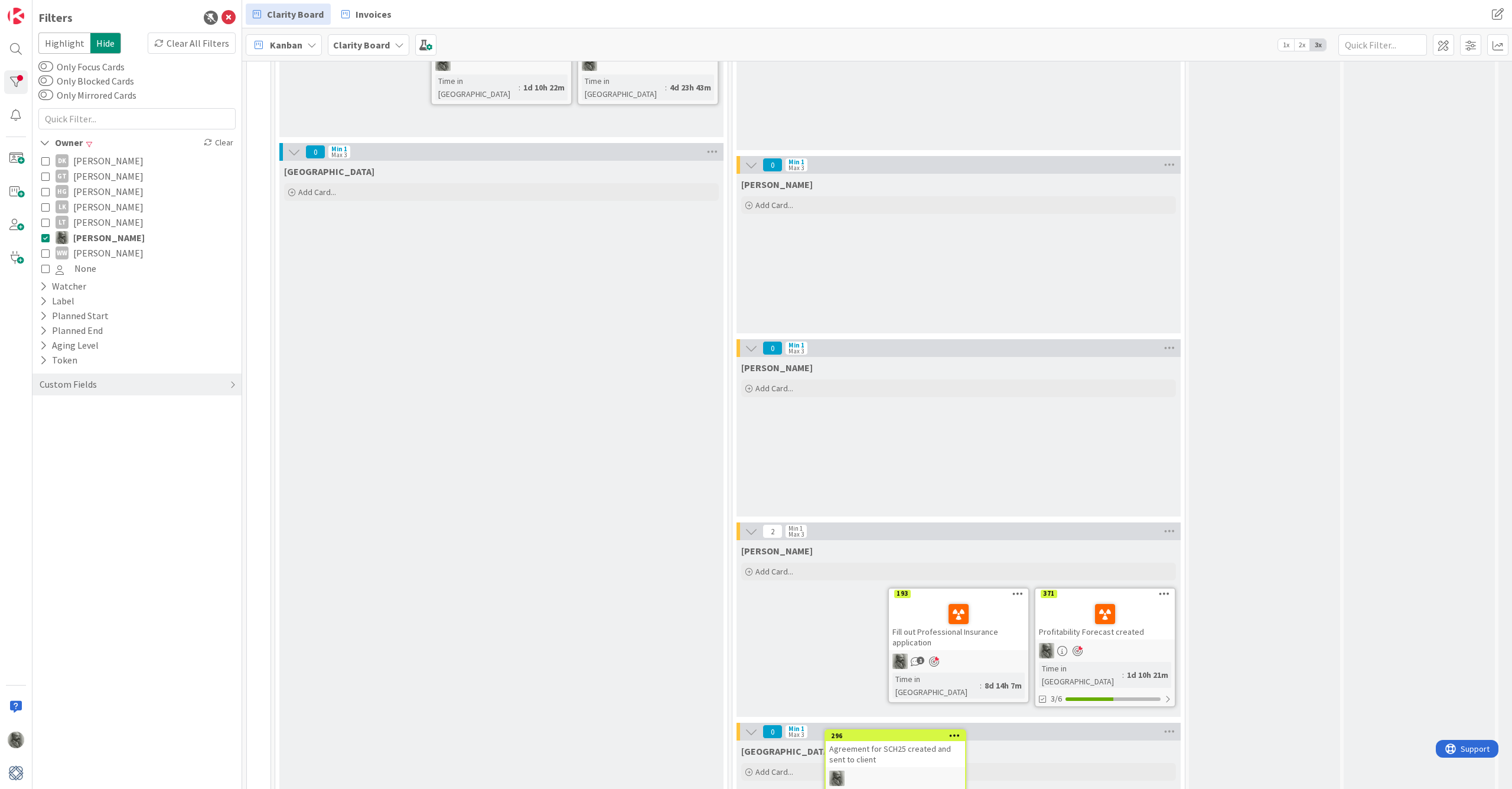
scroll to position [546, 0]
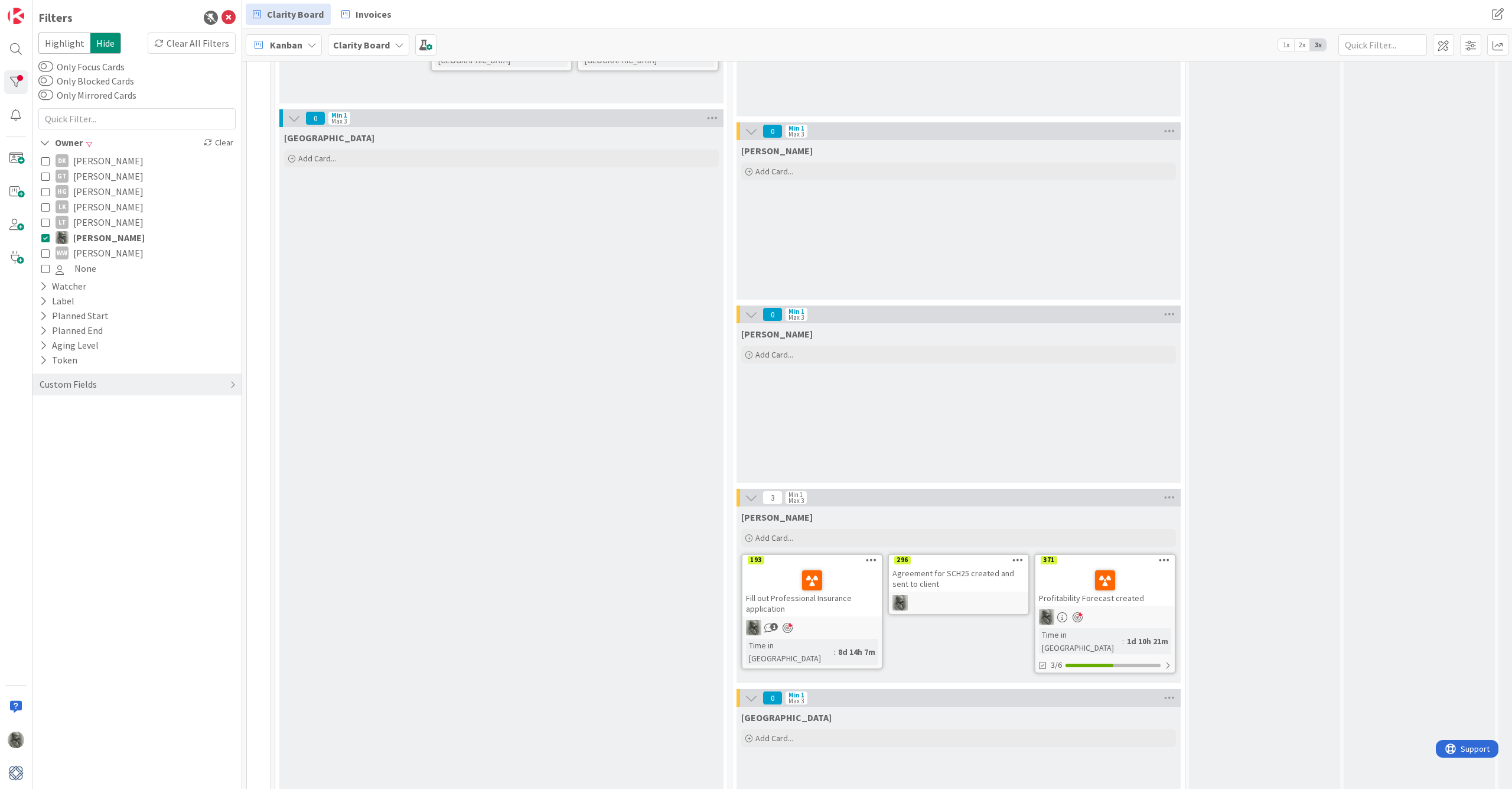
click at [872, 558] on icon at bounding box center [871, 559] width 11 height 9
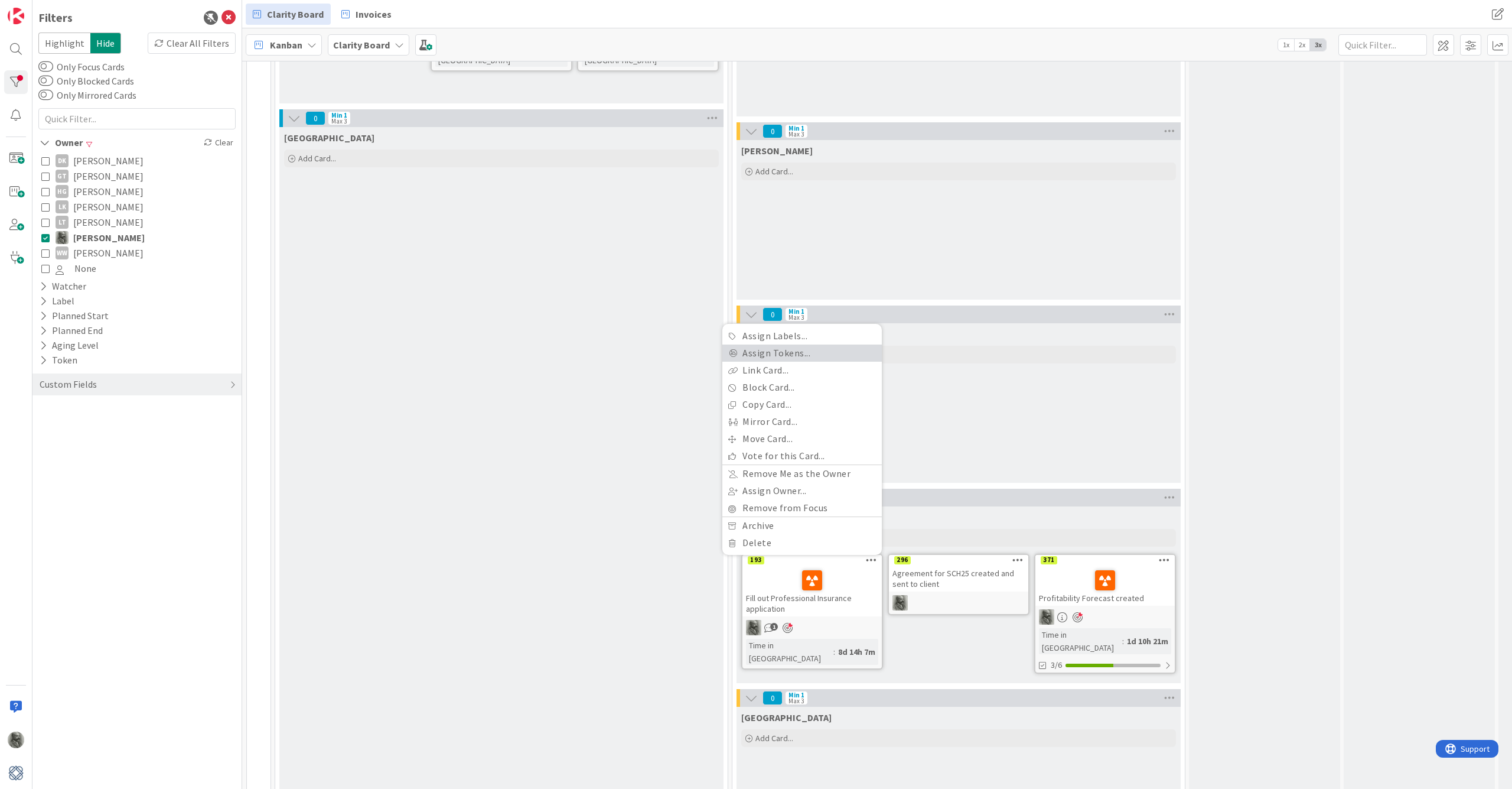
click at [766, 352] on link "Assign Tokens..." at bounding box center [802, 353] width 159 height 17
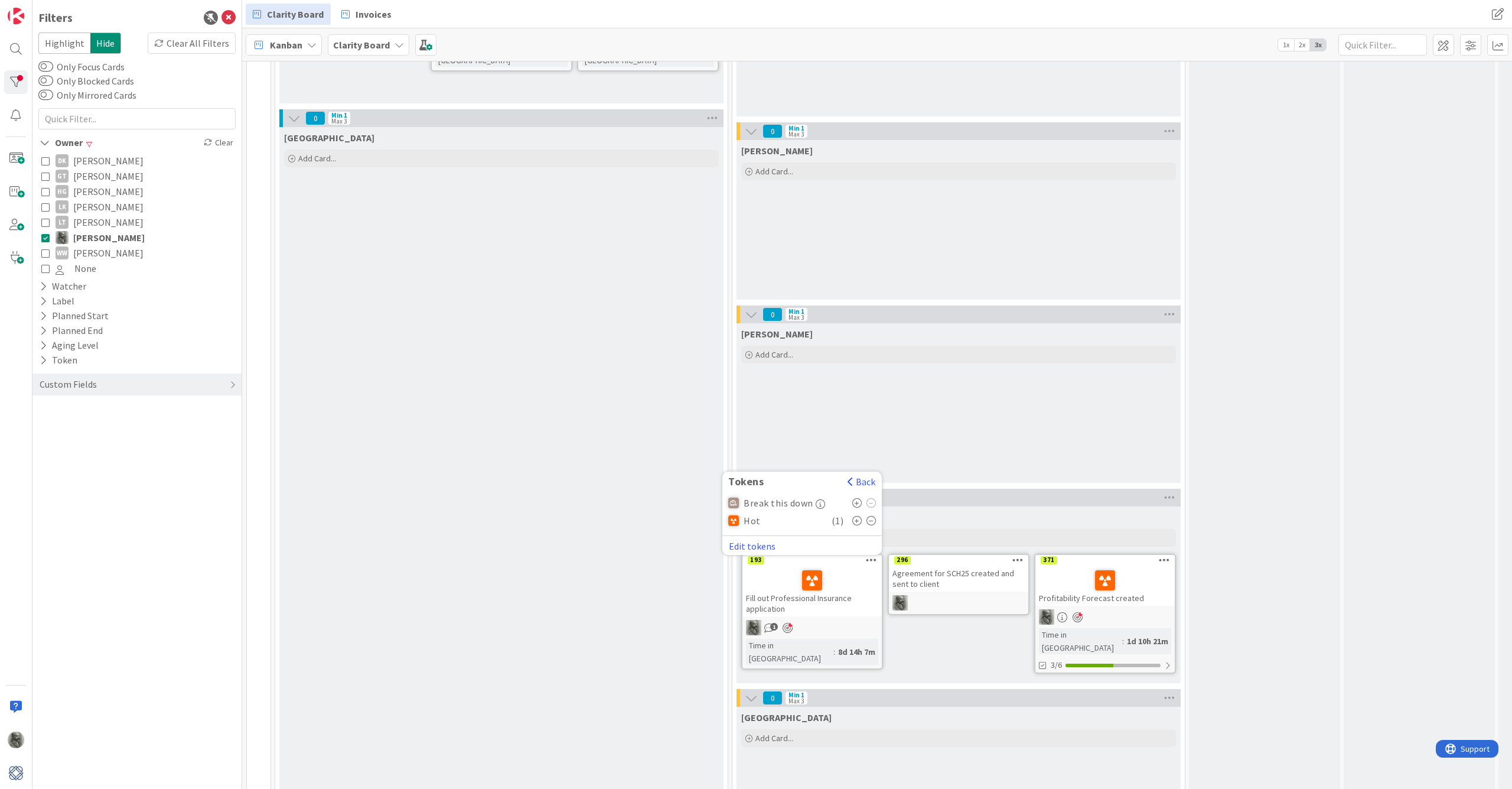
click at [870, 521] on icon at bounding box center [871, 520] width 10 height 9
click at [572, 461] on div "Devon Add Card..." at bounding box center [501, 497] width 444 height 739
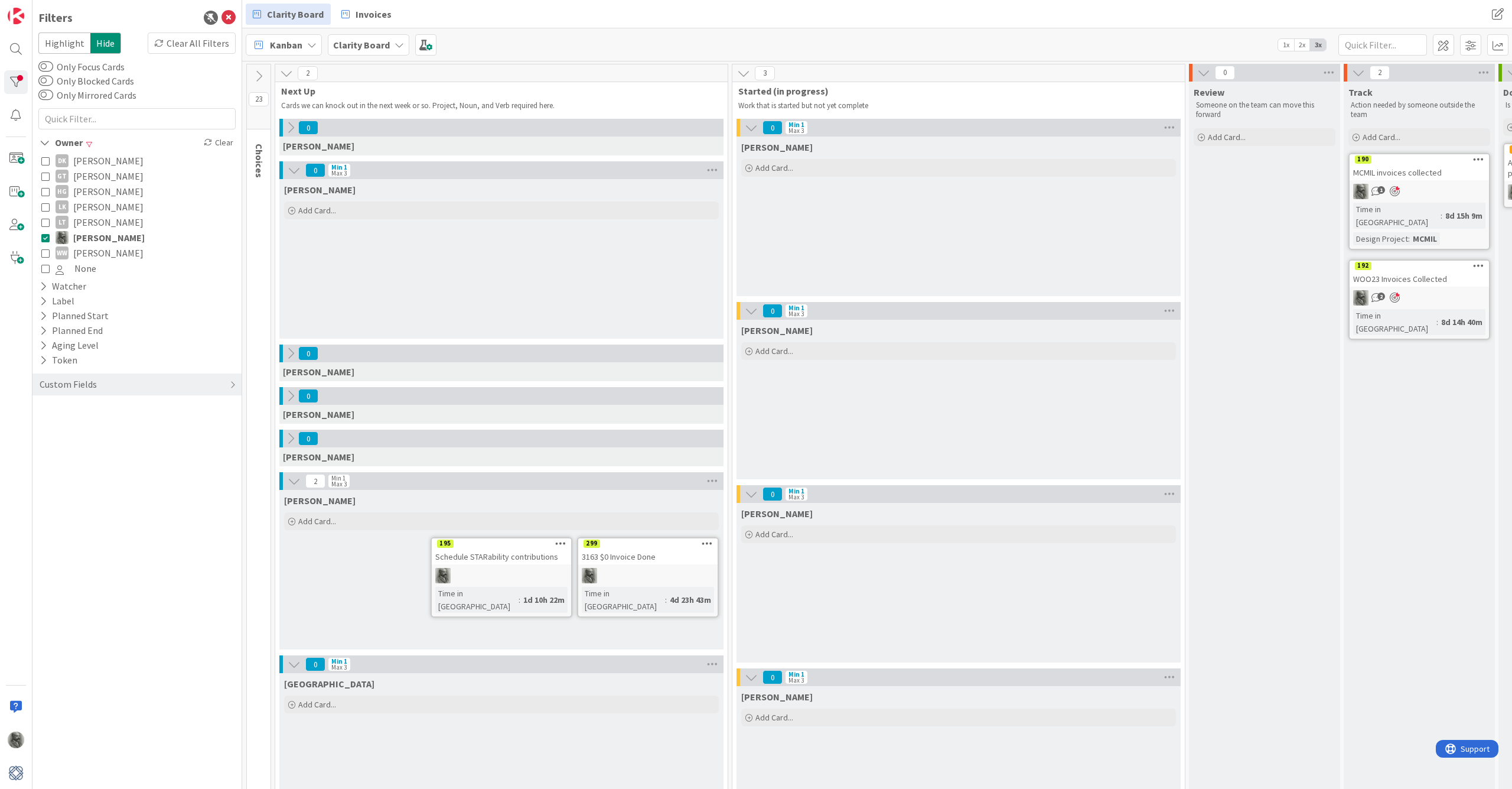
scroll to position [0, 0]
drag, startPoint x: 992, startPoint y: 387, endPoint x: 1013, endPoint y: 197, distance: 191.2
click at [892, 197] on div "[PERSON_NAME] Add Card..." at bounding box center [958, 216] width 444 height 159
